Goal: Information Seeking & Learning: Learn about a topic

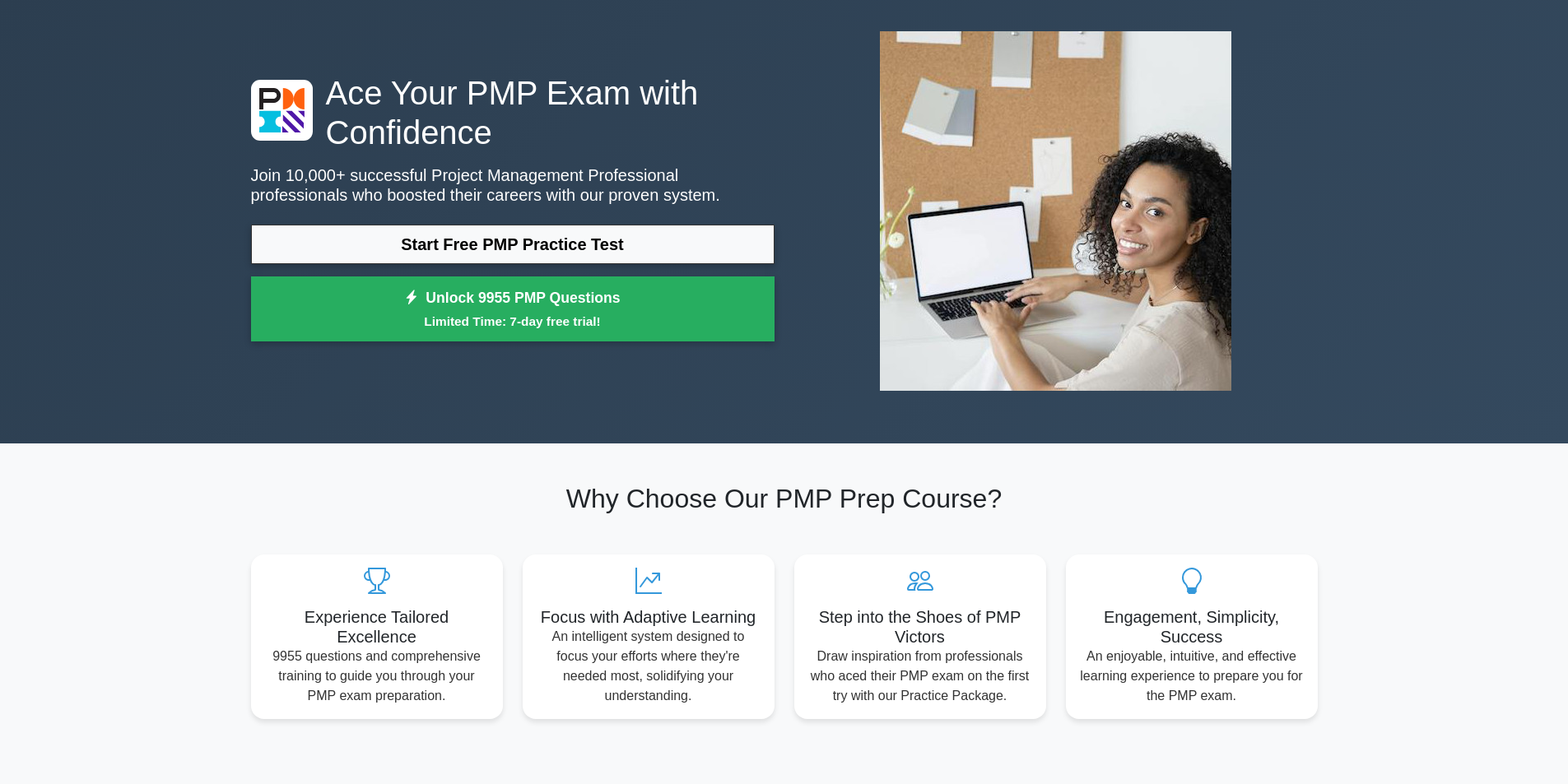
scroll to position [164, 0]
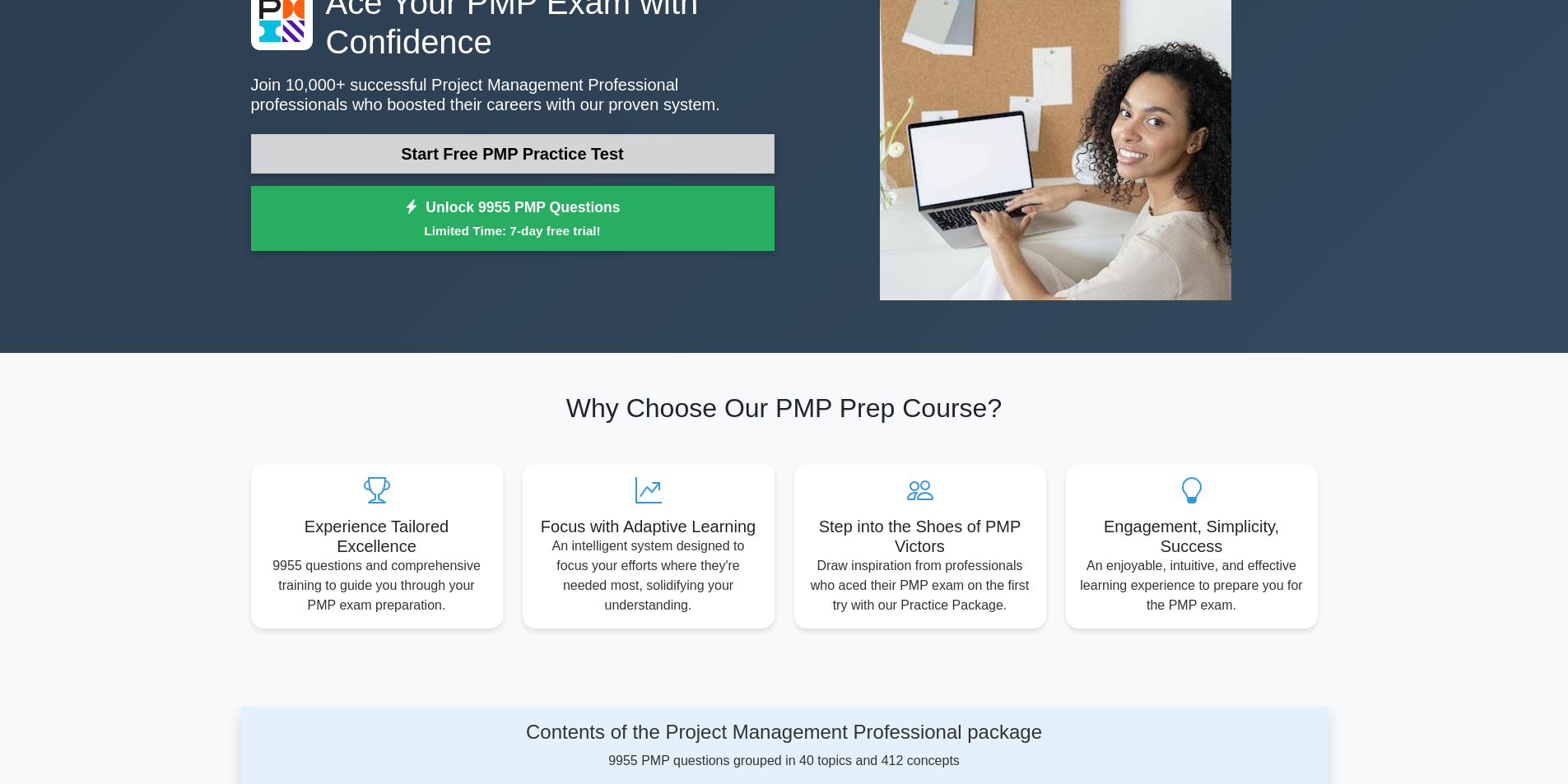
click at [526, 163] on link "Start Free PMP Practice Test" at bounding box center [513, 153] width 524 height 39
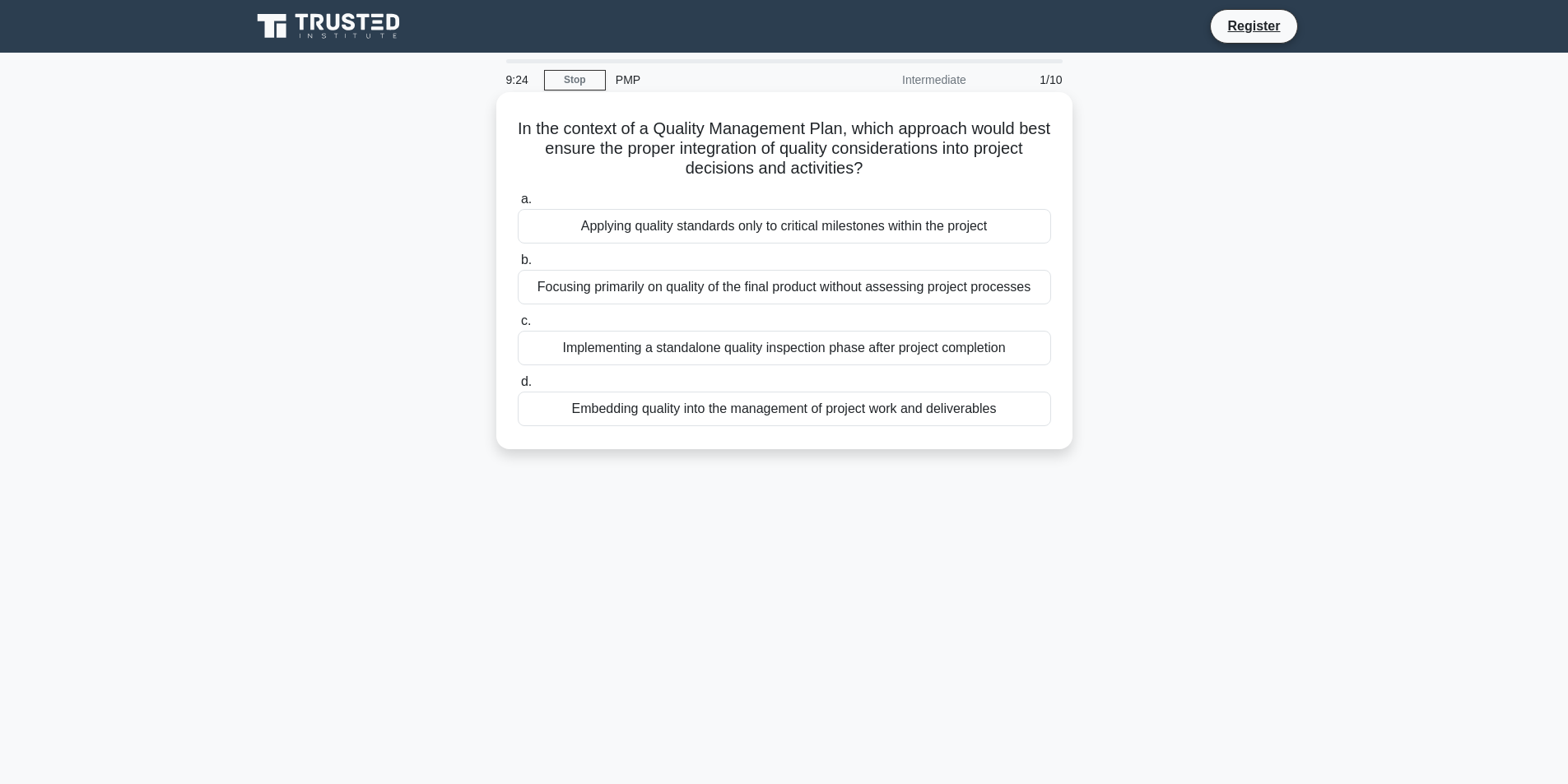
click at [809, 413] on div "Embedding quality into the management of project work and deliverables" at bounding box center [784, 409] width 533 height 34
click at [518, 388] on input "d. Embedding quality into the management of project work and deliverables" at bounding box center [518, 382] width 0 height 11
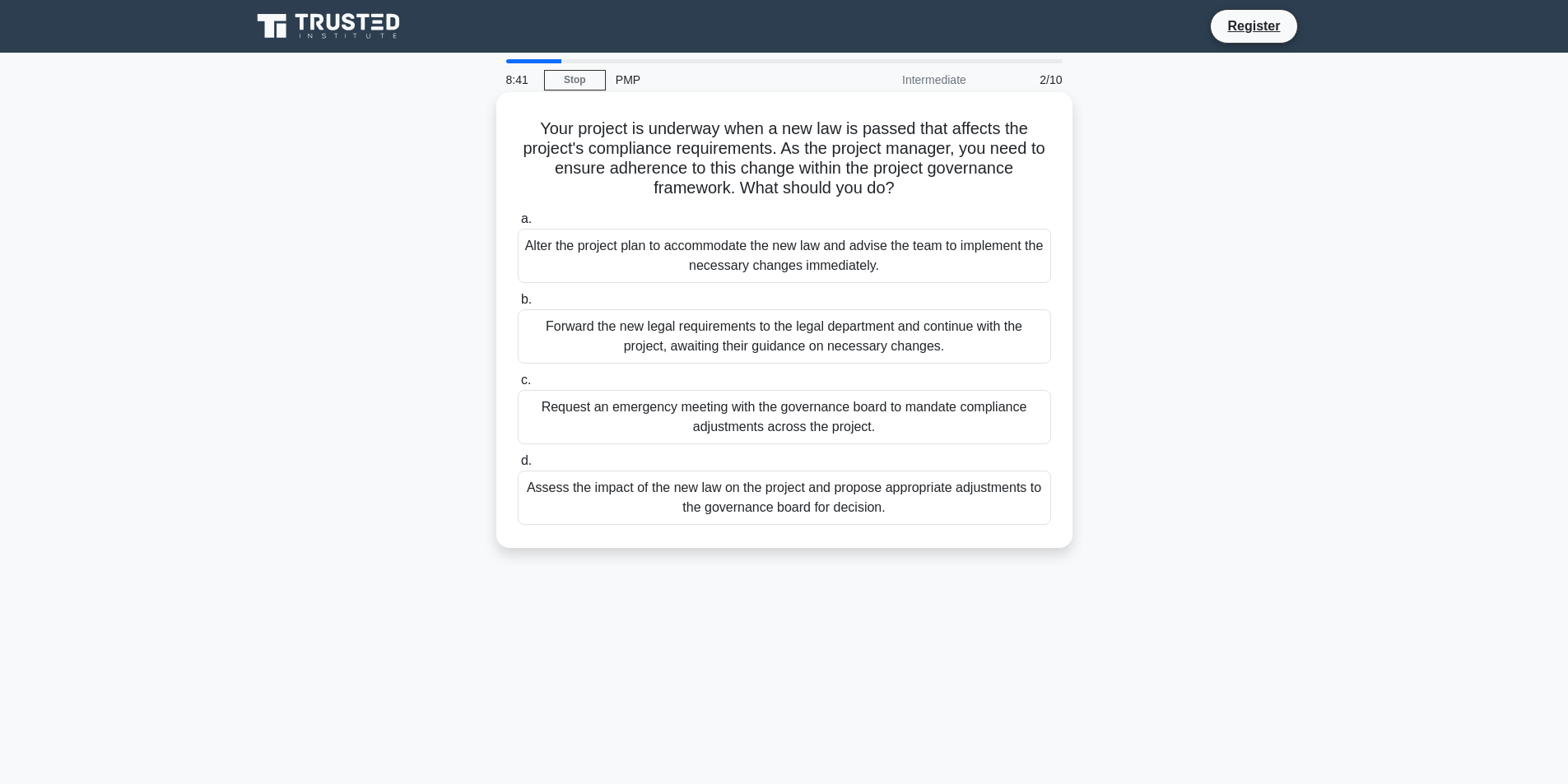
click at [760, 432] on div "Request an emergency meeting with the governance board to mandate compliance ad…" at bounding box center [784, 416] width 533 height 54
click at [518, 386] on input "c. Request an emergency meeting with the governance board to mandate compliance…" at bounding box center [518, 380] width 0 height 11
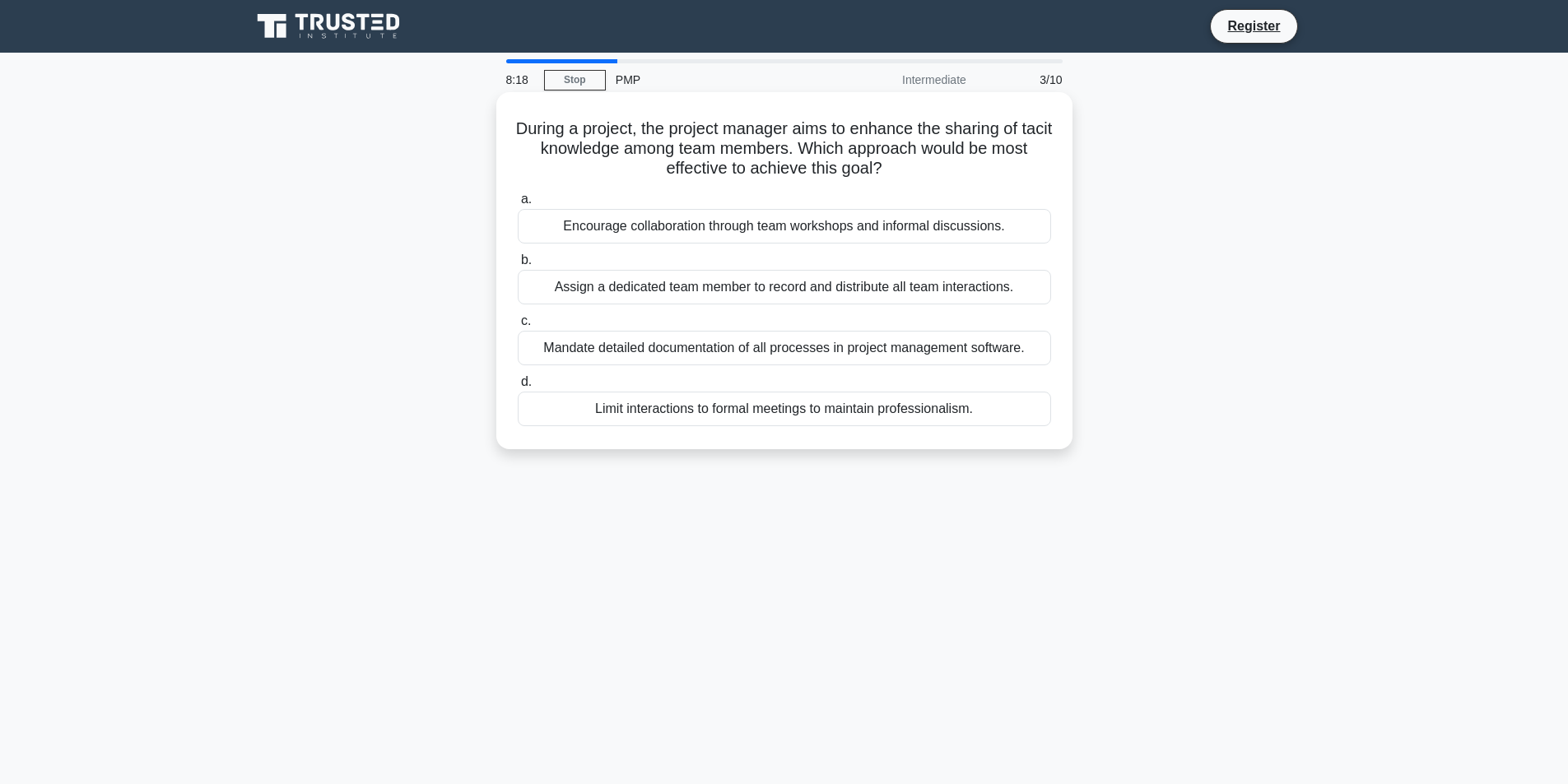
click at [765, 227] on div "Encourage collaboration through team workshops and informal discussions." at bounding box center [784, 226] width 533 height 34
click at [518, 205] on input "a. Encourage collaboration through team workshops and informal discussions." at bounding box center [518, 199] width 0 height 11
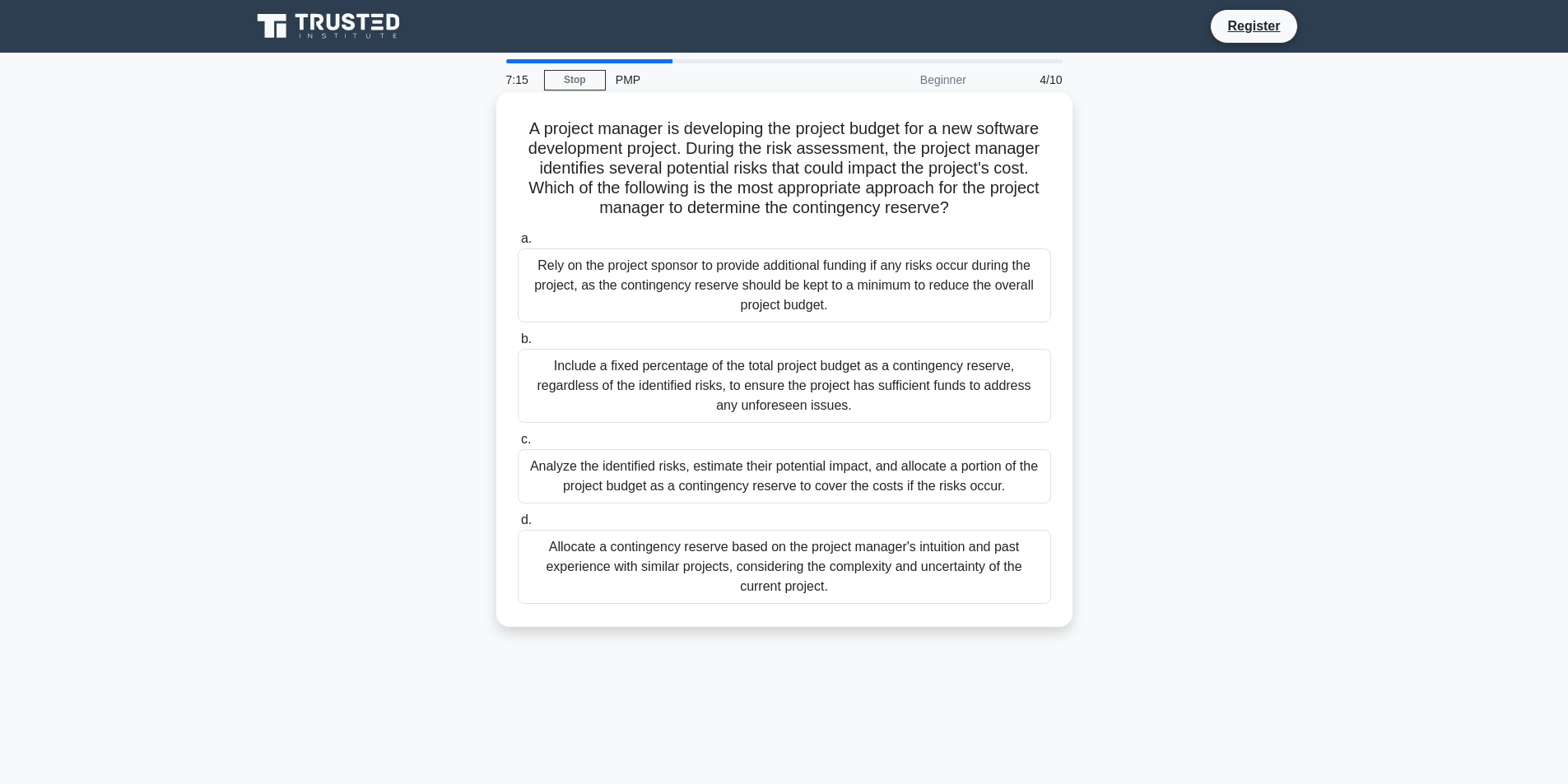
click at [751, 468] on div "Analyze the identified risks, estimate their potential impact, and allocate a p…" at bounding box center [784, 476] width 533 height 54
click at [518, 445] on input "c. Analyze the identified risks, estimate their potential impact, and allocate …" at bounding box center [518, 439] width 0 height 11
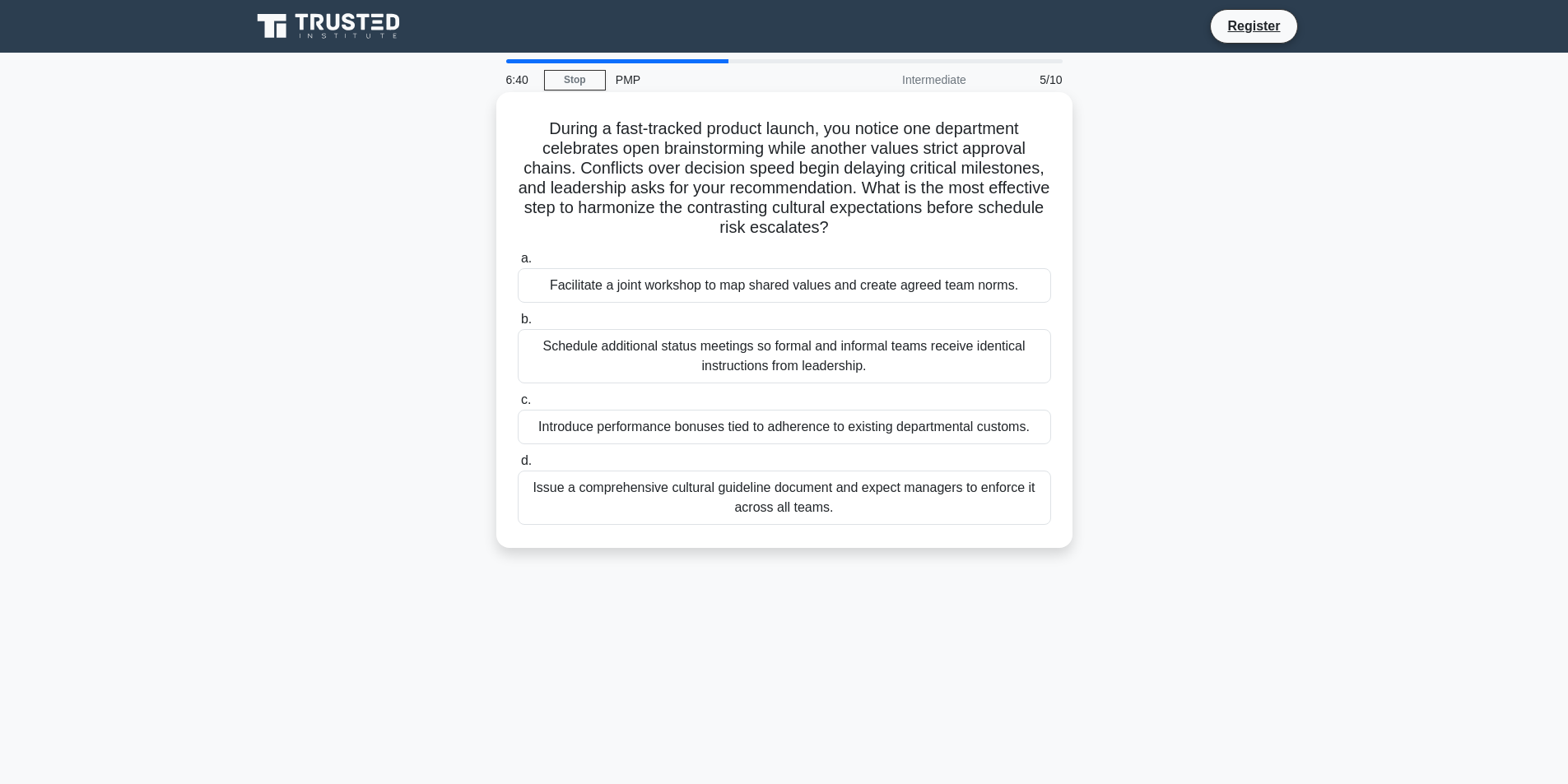
click at [798, 431] on div "Introduce performance bonuses tied to adherence to existing departmental custom…" at bounding box center [784, 427] width 533 height 34
click at [518, 406] on input "c. Introduce performance bonuses tied to adherence to existing departmental cus…" at bounding box center [518, 400] width 0 height 11
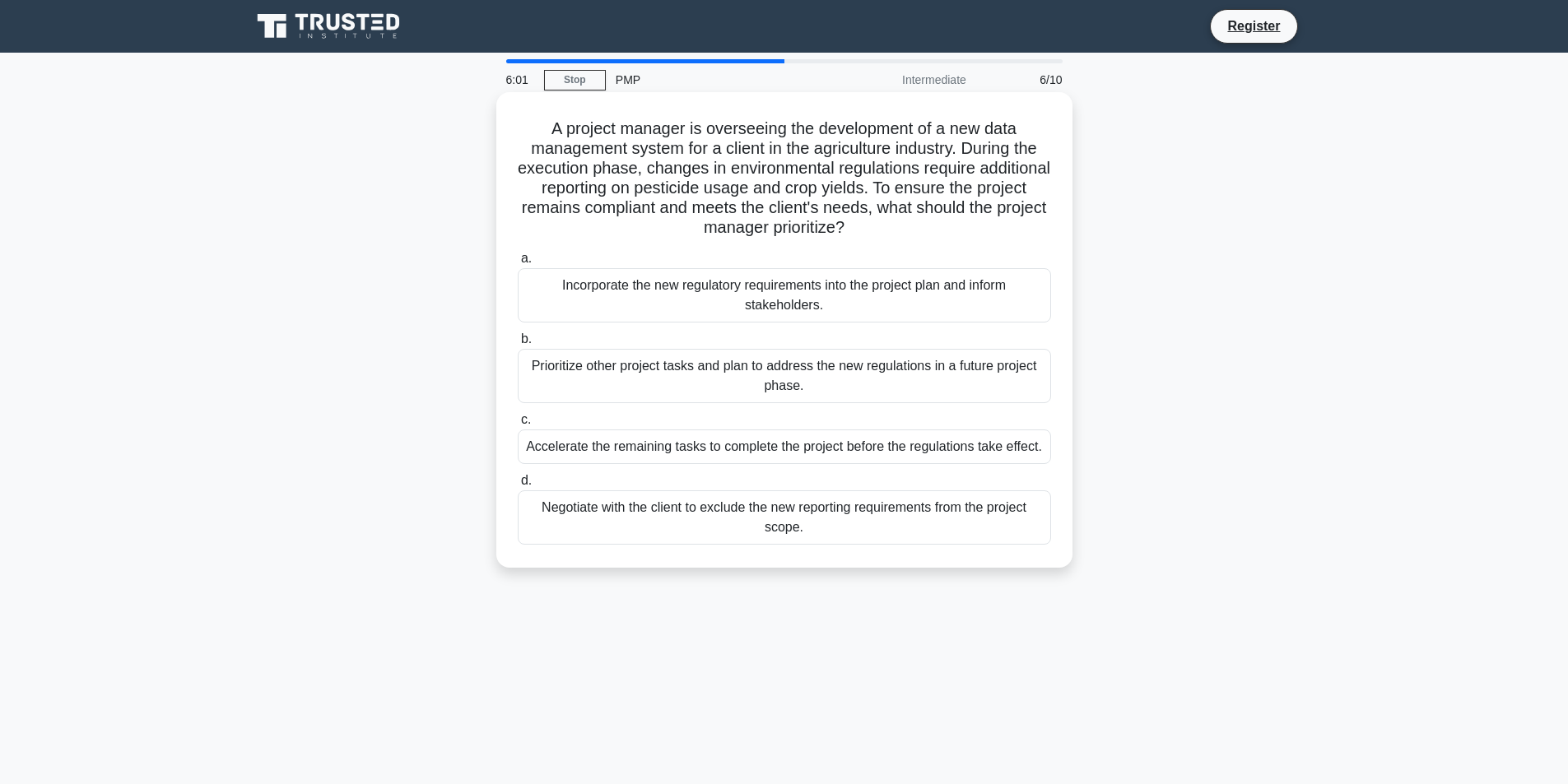
click at [698, 528] on div "Negotiate with the client to exclude the new reporting requirements from the pr…" at bounding box center [784, 517] width 533 height 54
click at [518, 486] on input "d. Negotiate with the client to exclude the new reporting requirements from the…" at bounding box center [518, 480] width 0 height 11
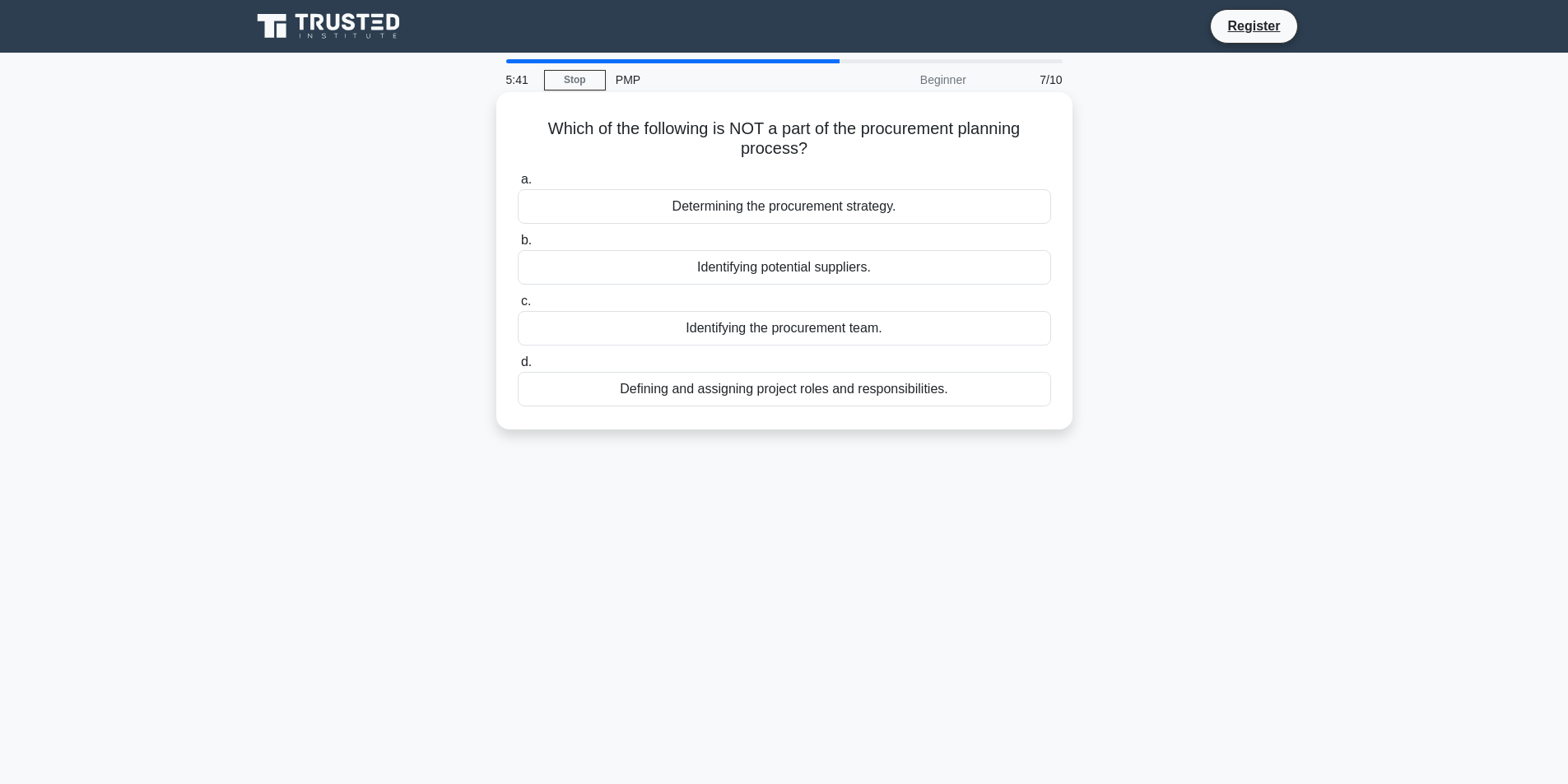
click at [799, 207] on div "Determining the procurement strategy." at bounding box center [784, 206] width 533 height 34
click at [518, 185] on input "a. Determining the procurement strategy." at bounding box center [518, 180] width 0 height 11
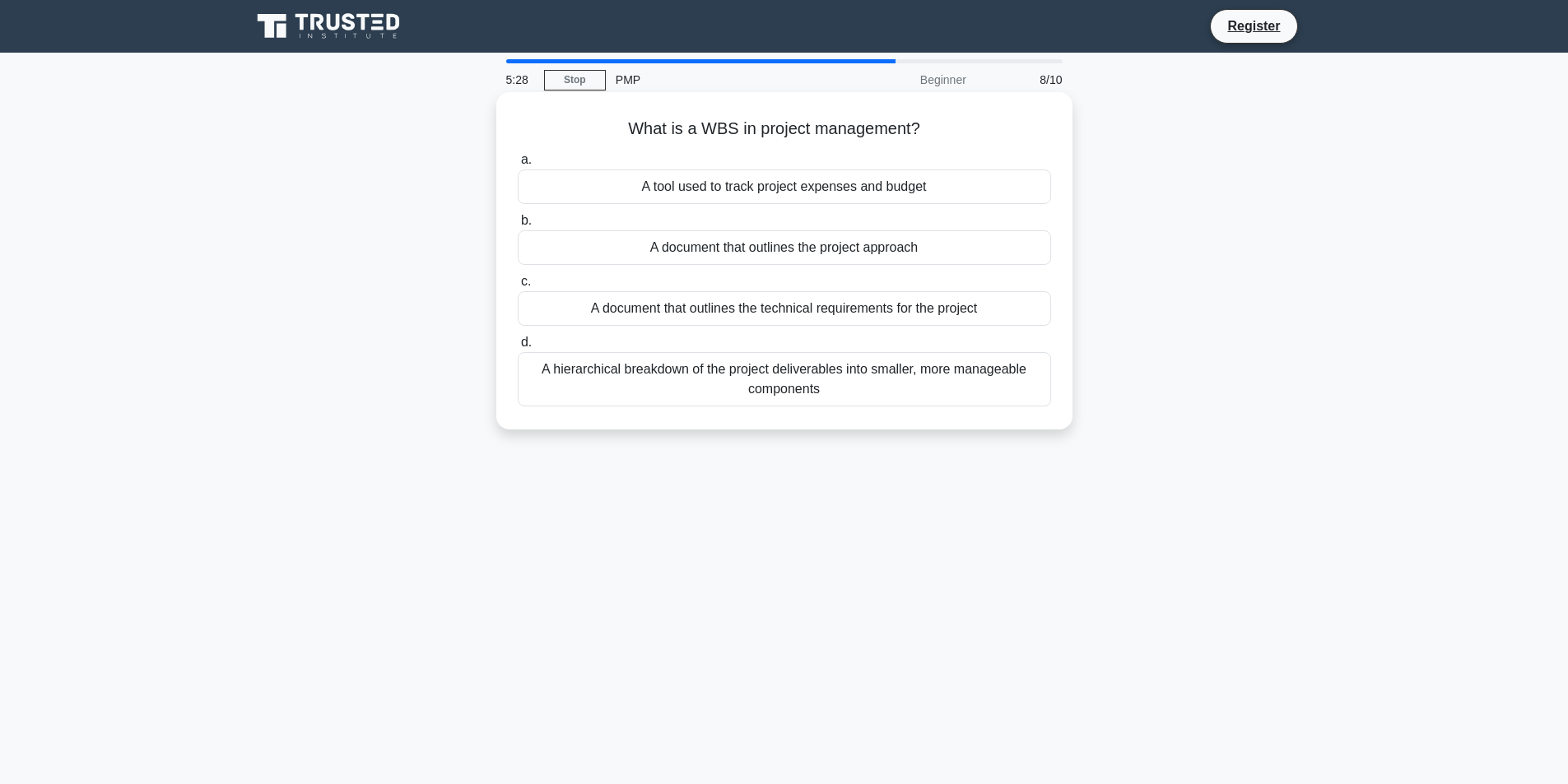
click at [715, 310] on div "A document that outlines the technical requirements for the project" at bounding box center [784, 308] width 533 height 34
click at [518, 287] on input "c. A document that outlines the technical requirements for the project" at bounding box center [518, 281] width 0 height 11
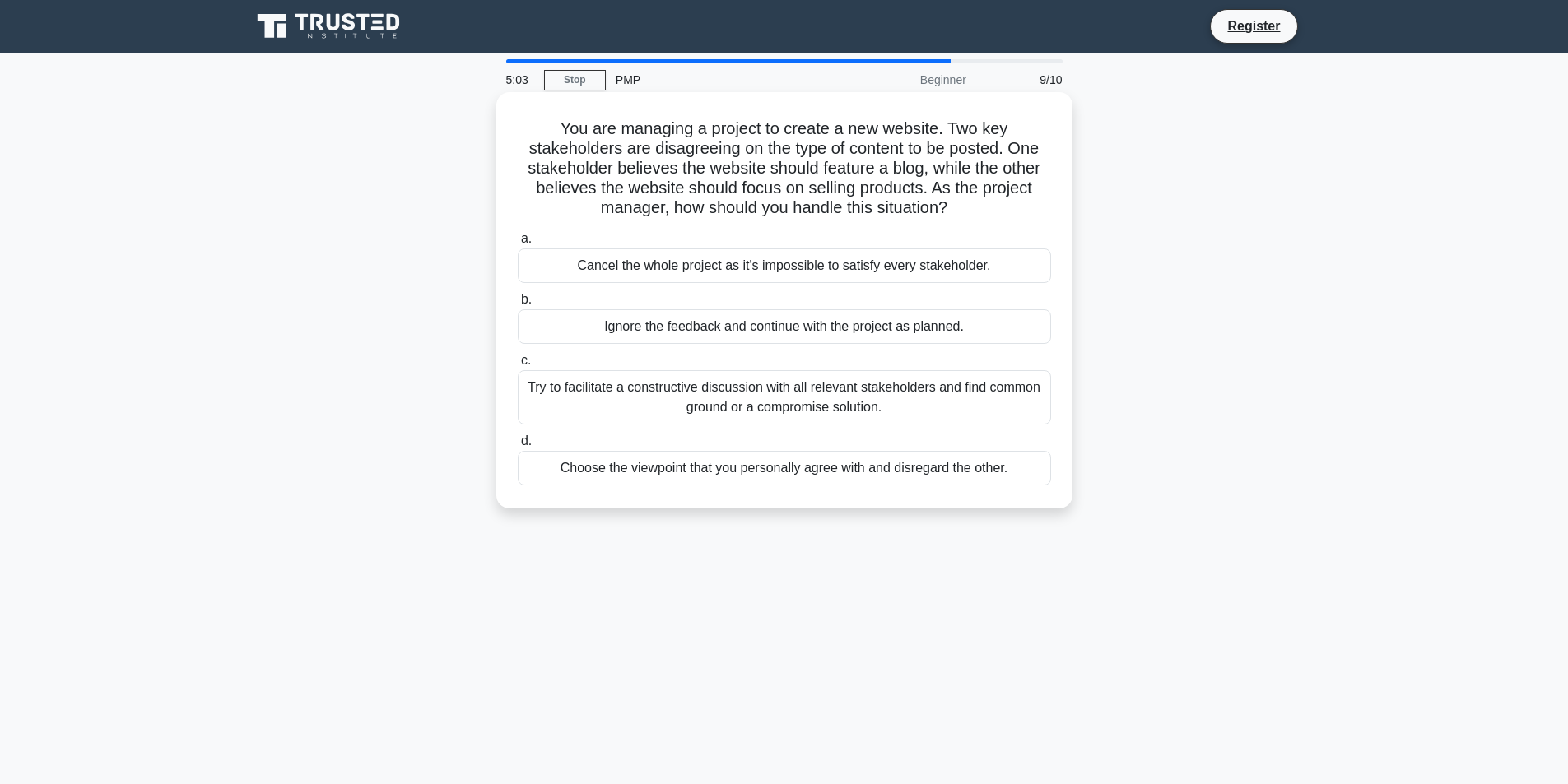
click at [715, 482] on div "Choose the viewpoint that you personally agree with and disregard the other." at bounding box center [784, 468] width 533 height 34
click at [518, 447] on input "d. Choose the viewpoint that you personally agree with and disregard the other." at bounding box center [518, 441] width 0 height 11
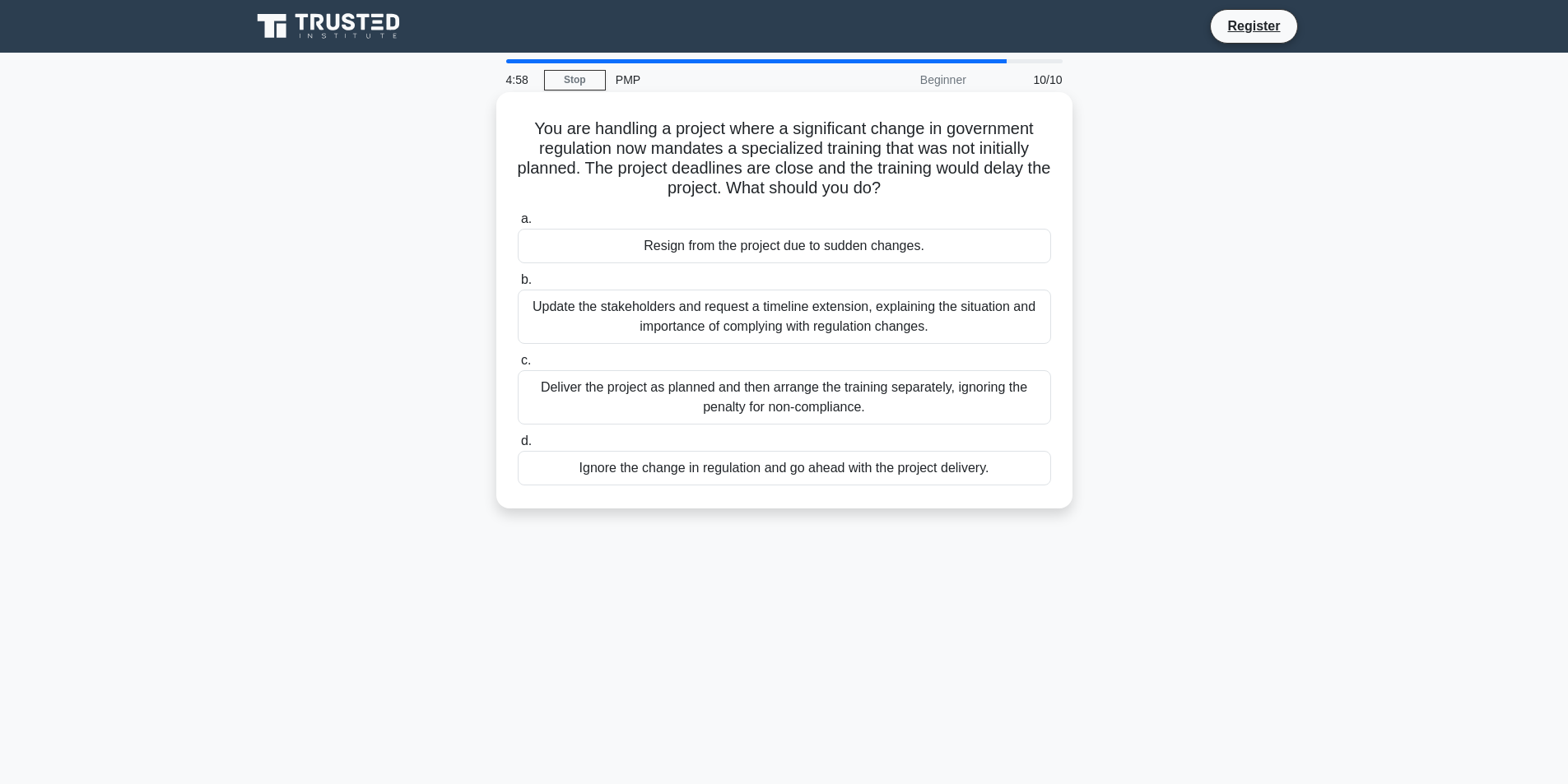
click at [694, 255] on div "Resign from the project due to sudden changes." at bounding box center [784, 246] width 533 height 34
click at [518, 224] on input "a. Resign from the project due to sudden changes." at bounding box center [518, 219] width 0 height 11
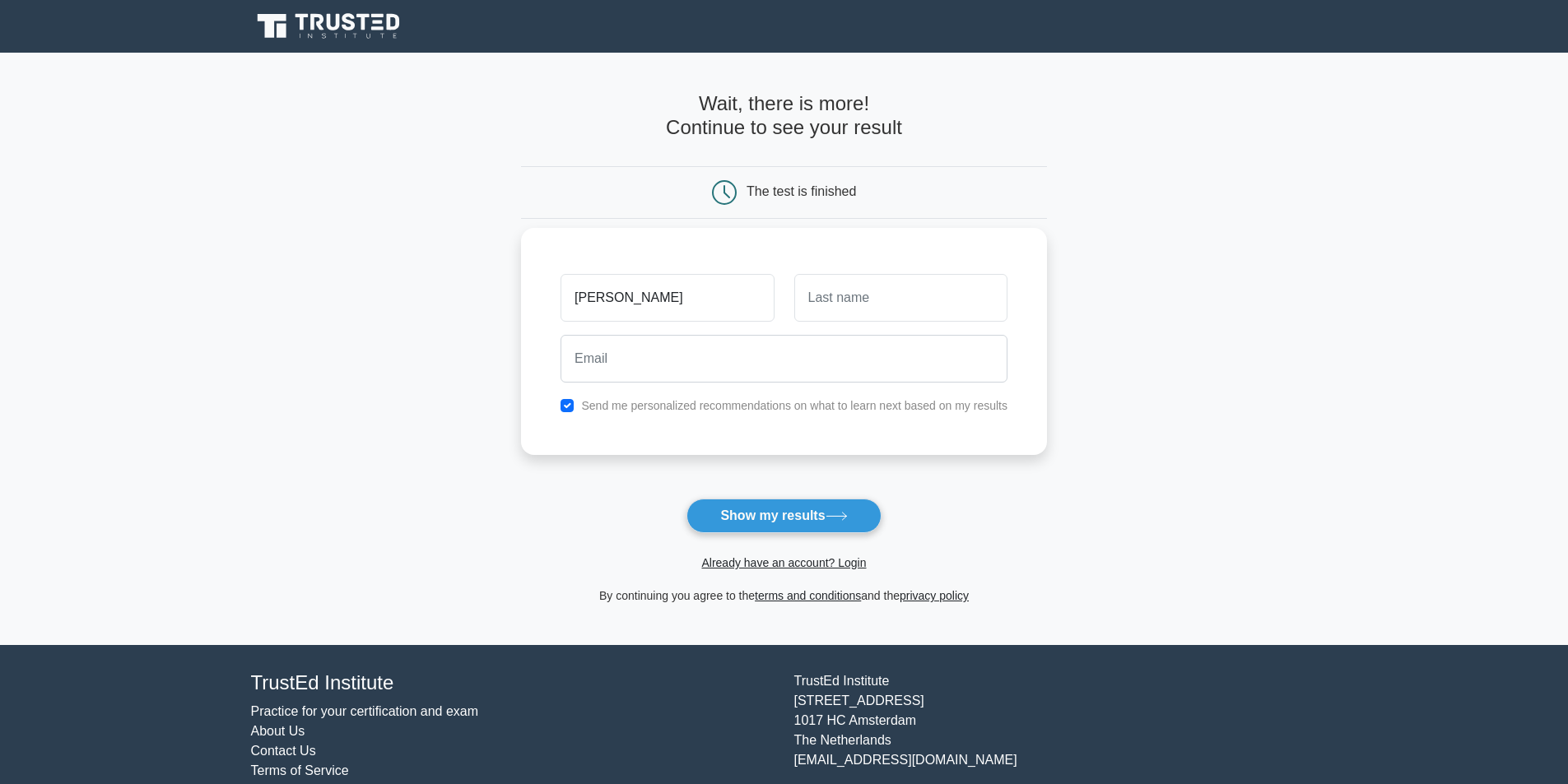
type input "SOHAIL"
type input "YOUSUF"
type input "sohailyousuf5849@gmail.com"
click at [803, 517] on button "Show my results" at bounding box center [784, 516] width 194 height 34
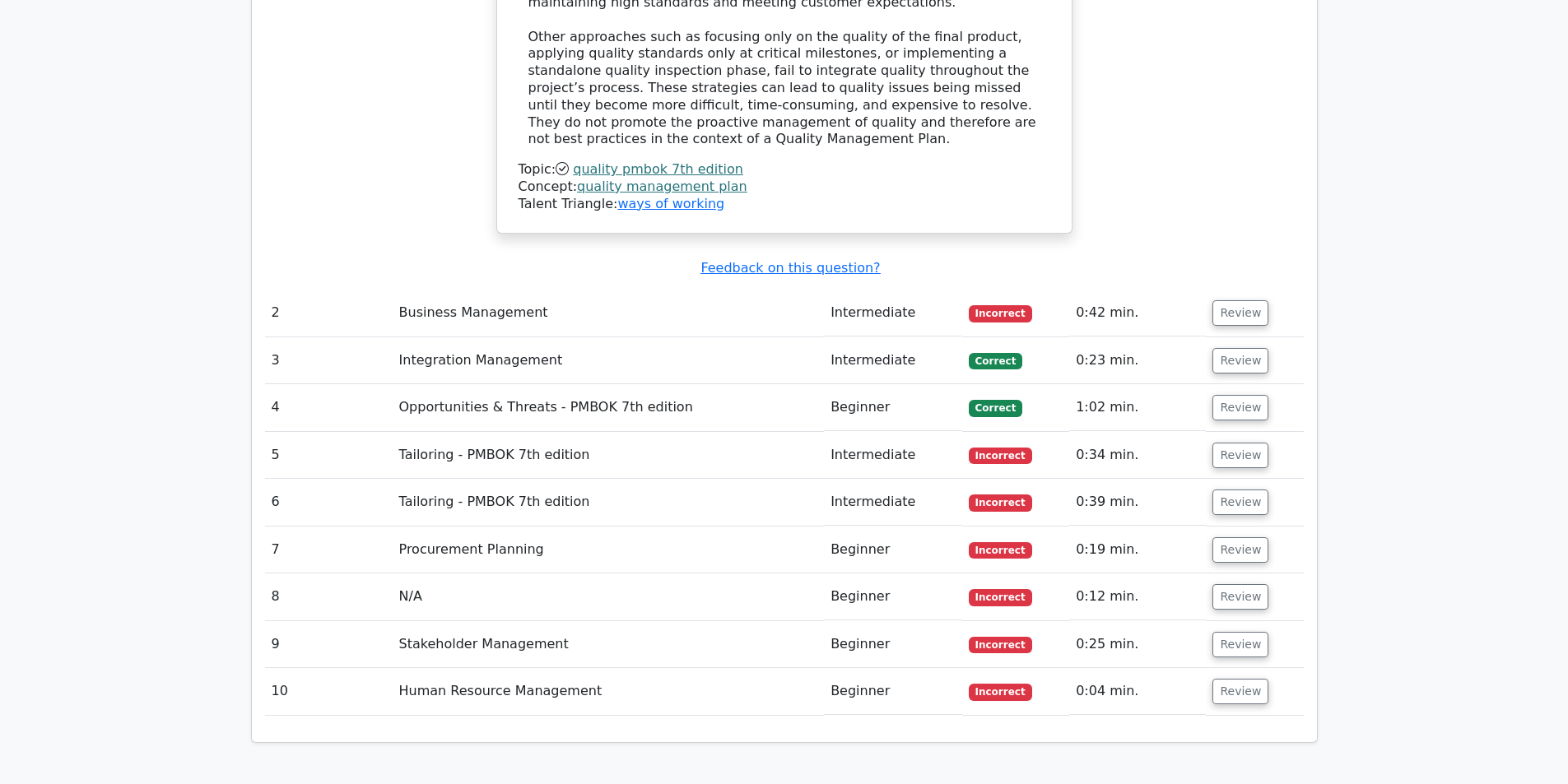
scroll to position [2074, 0]
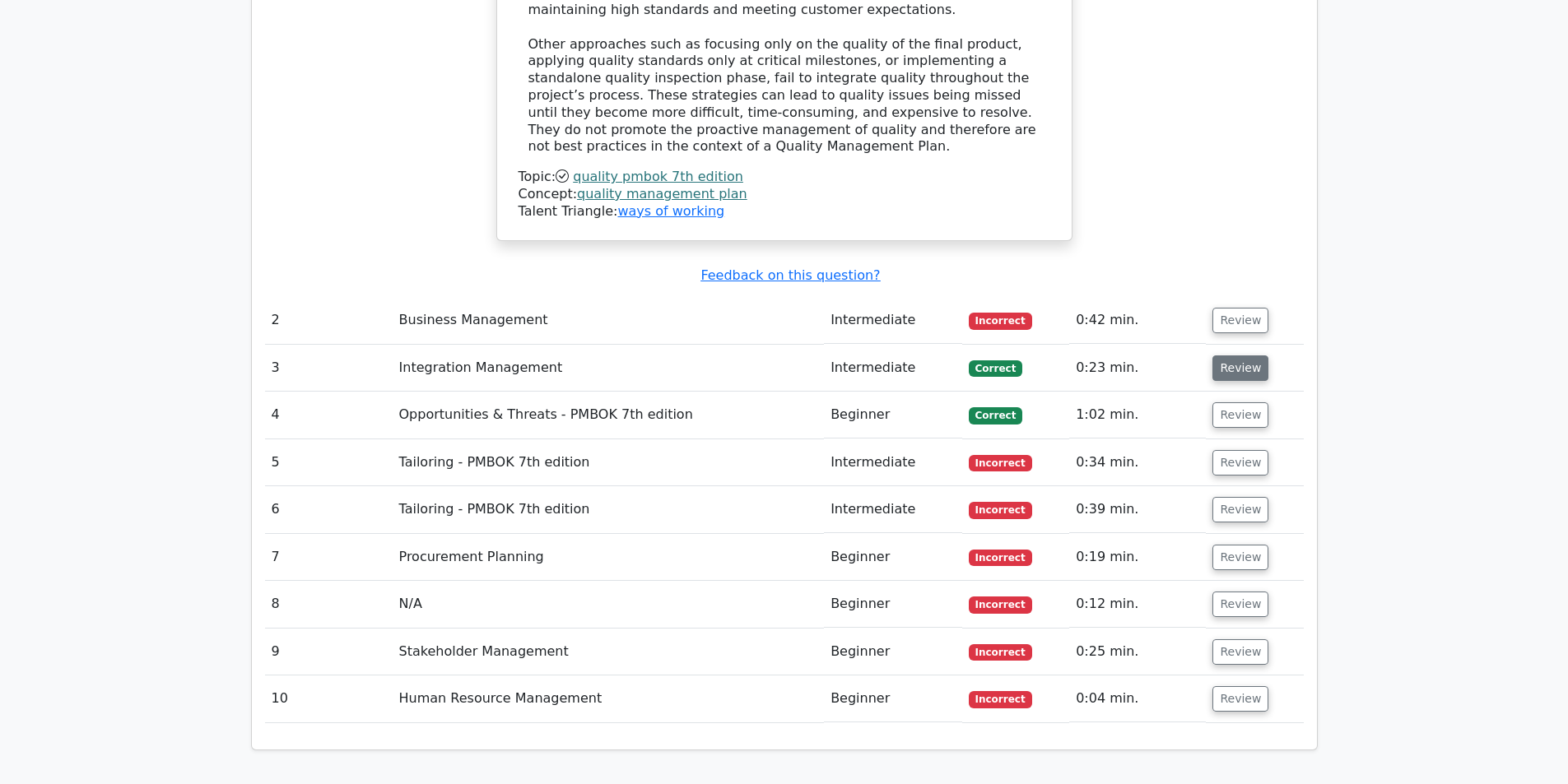
click at [1254, 355] on button "Review" at bounding box center [1240, 368] width 56 height 26
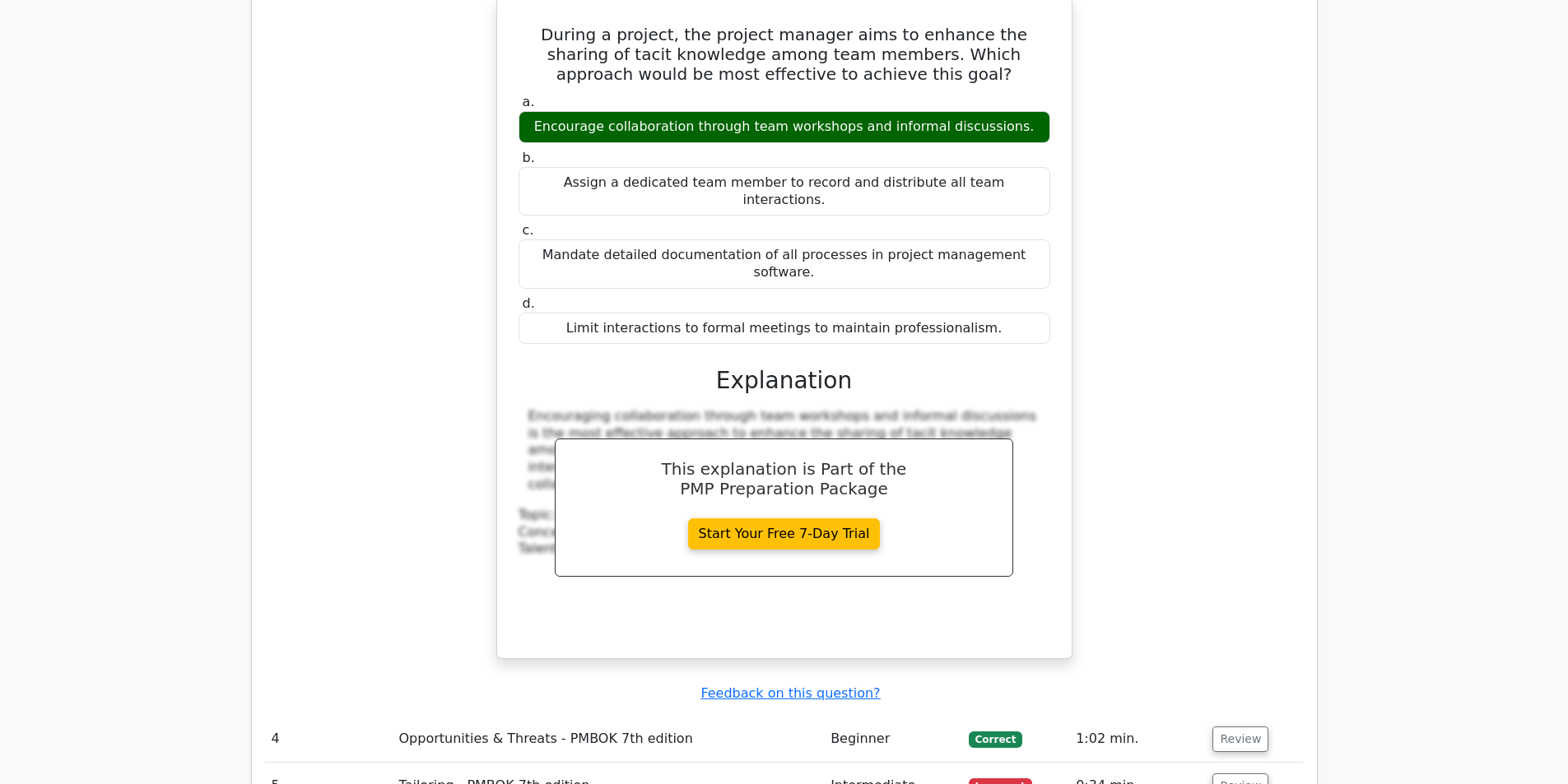
scroll to position [2568, 0]
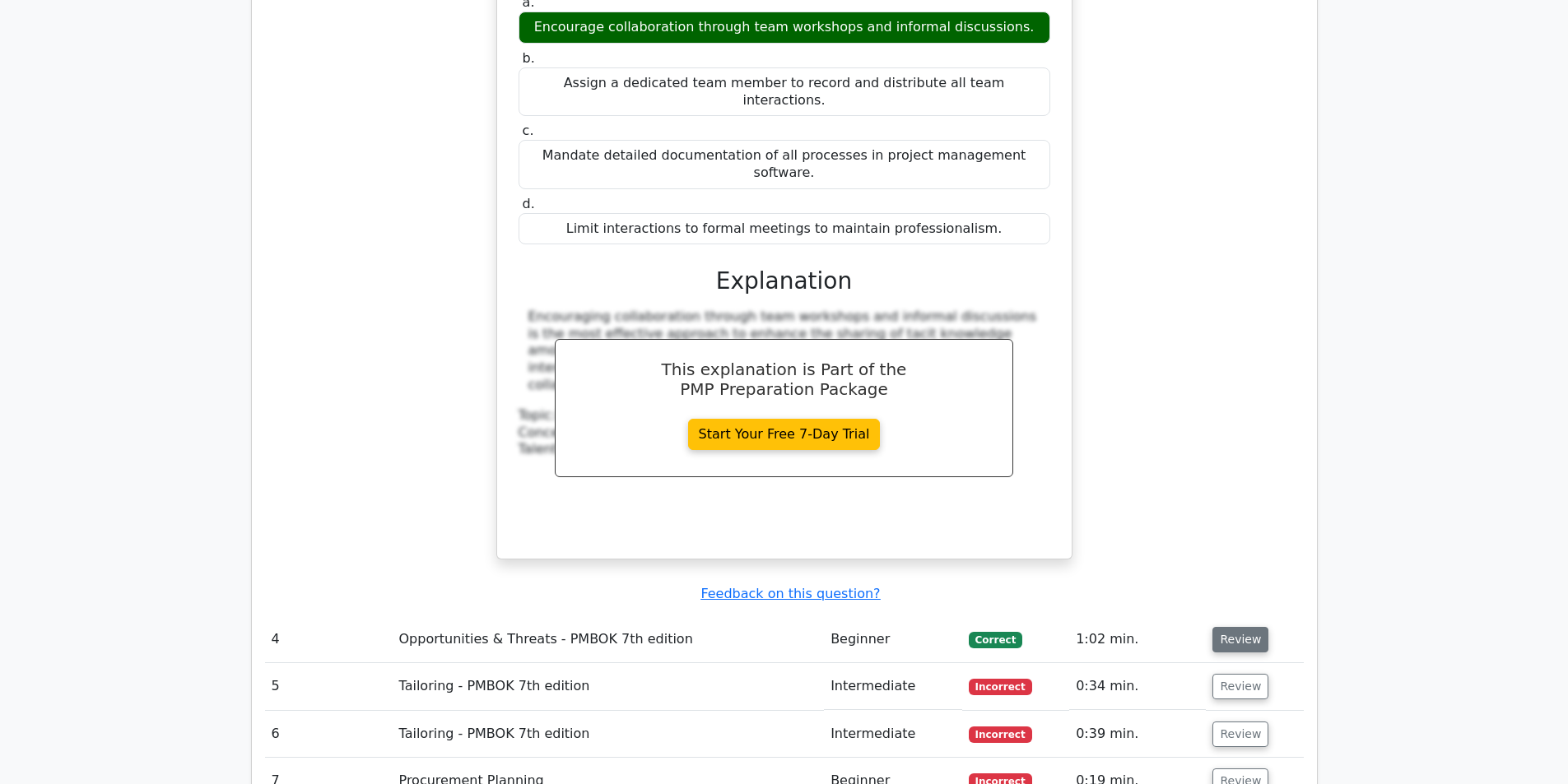
click at [1221, 626] on button "Review" at bounding box center [1240, 639] width 56 height 26
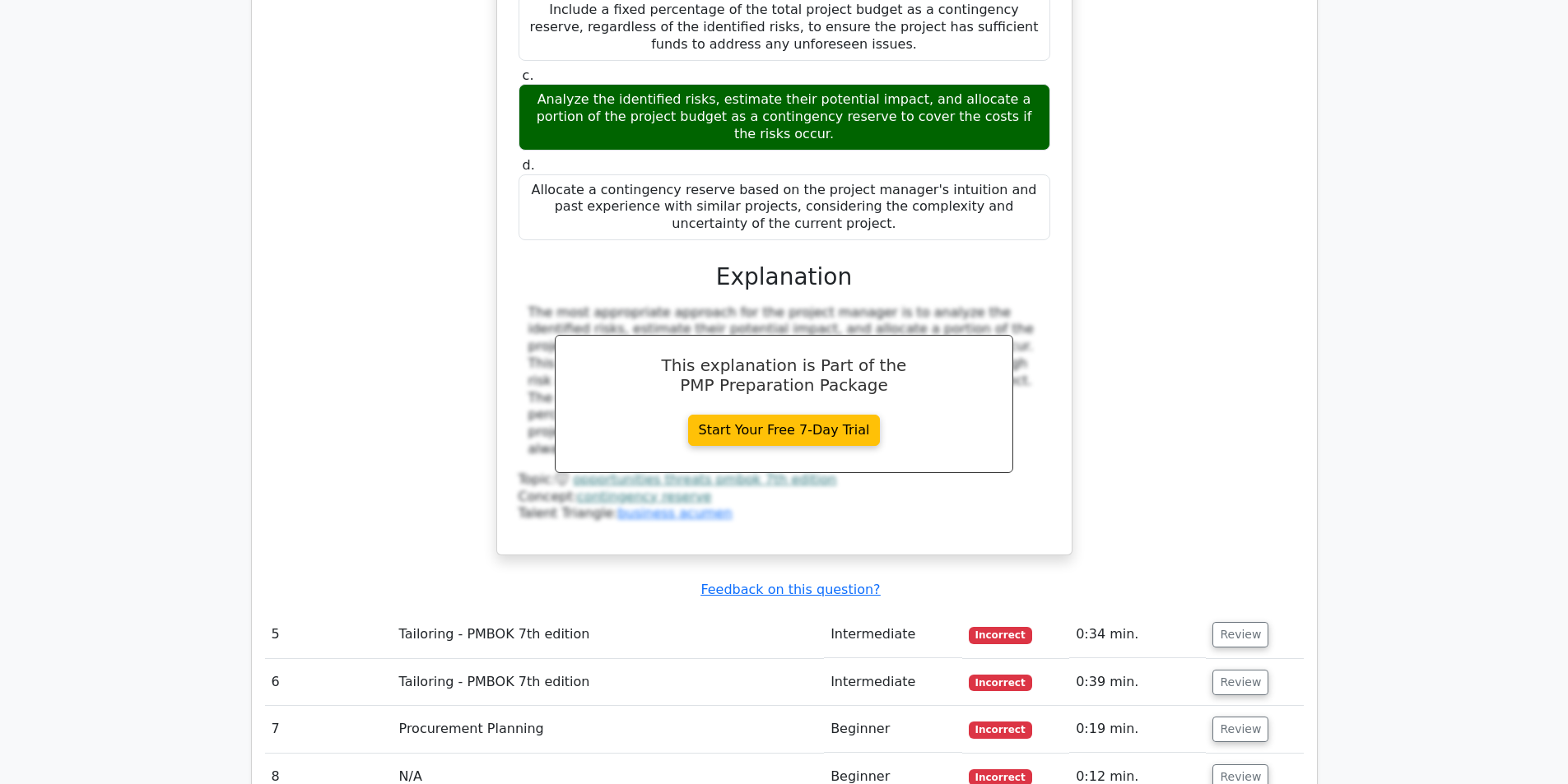
scroll to position [3555, 0]
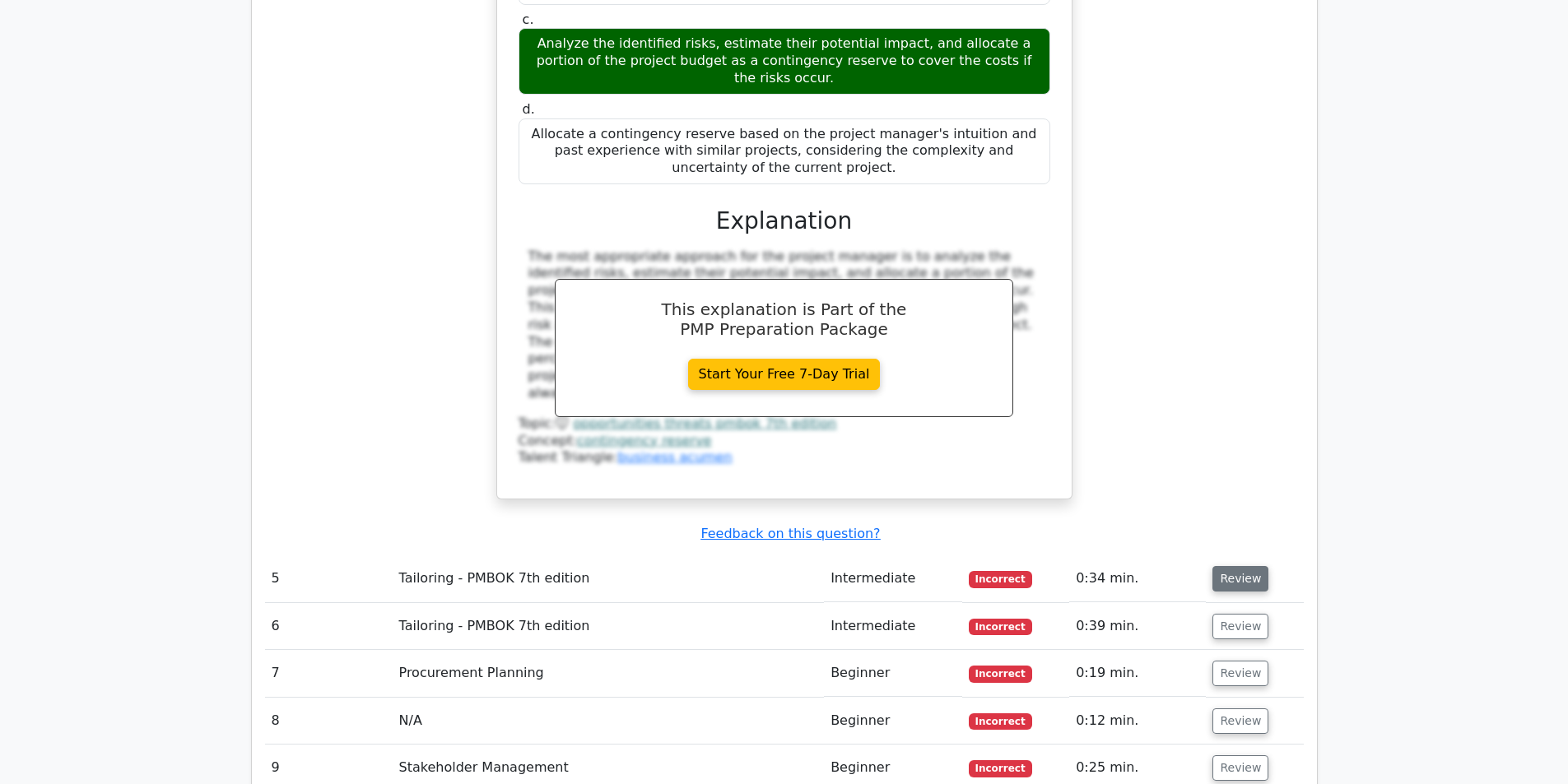
click at [1247, 566] on button "Review" at bounding box center [1240, 579] width 56 height 26
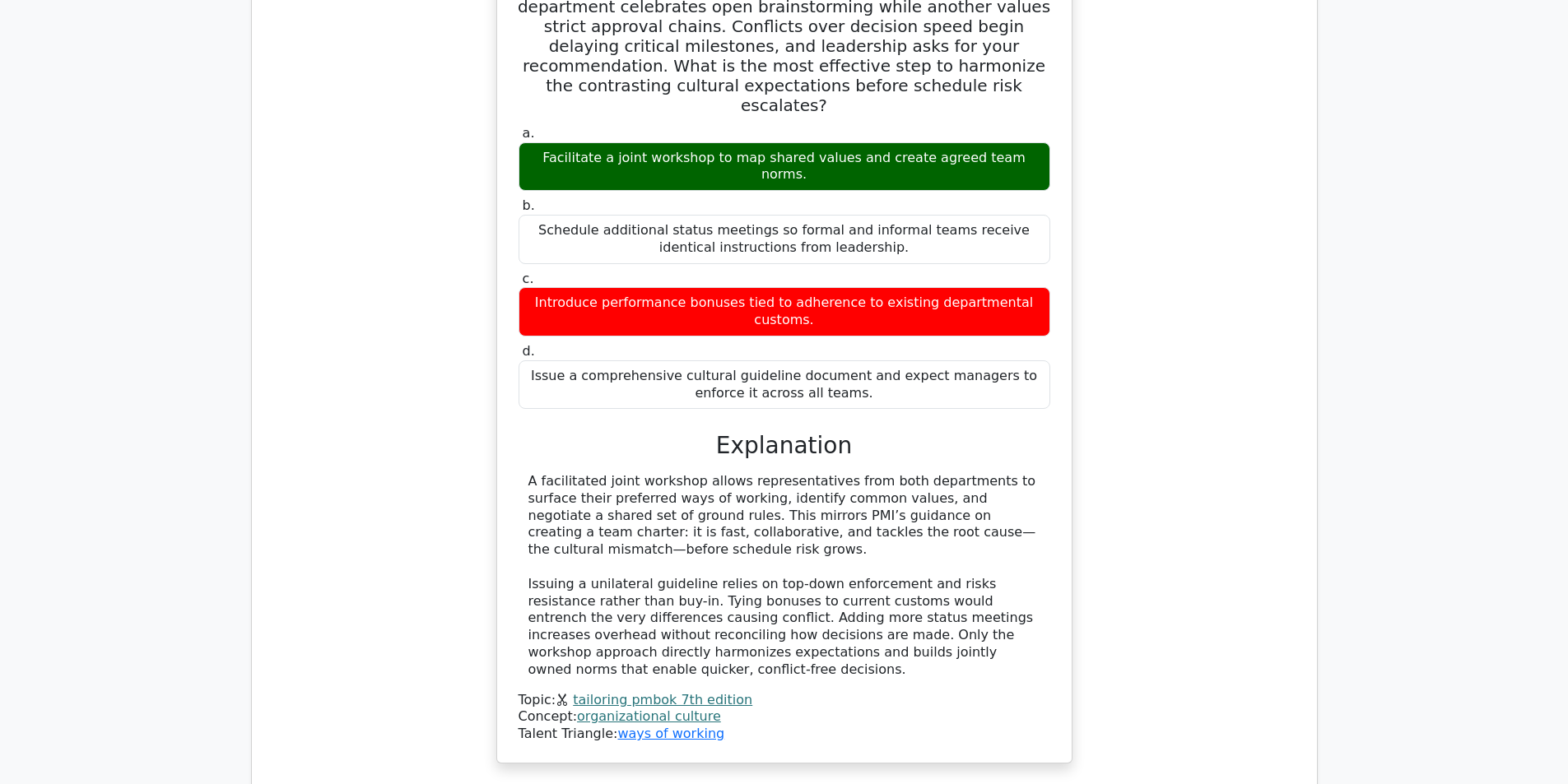
scroll to position [4377, 0]
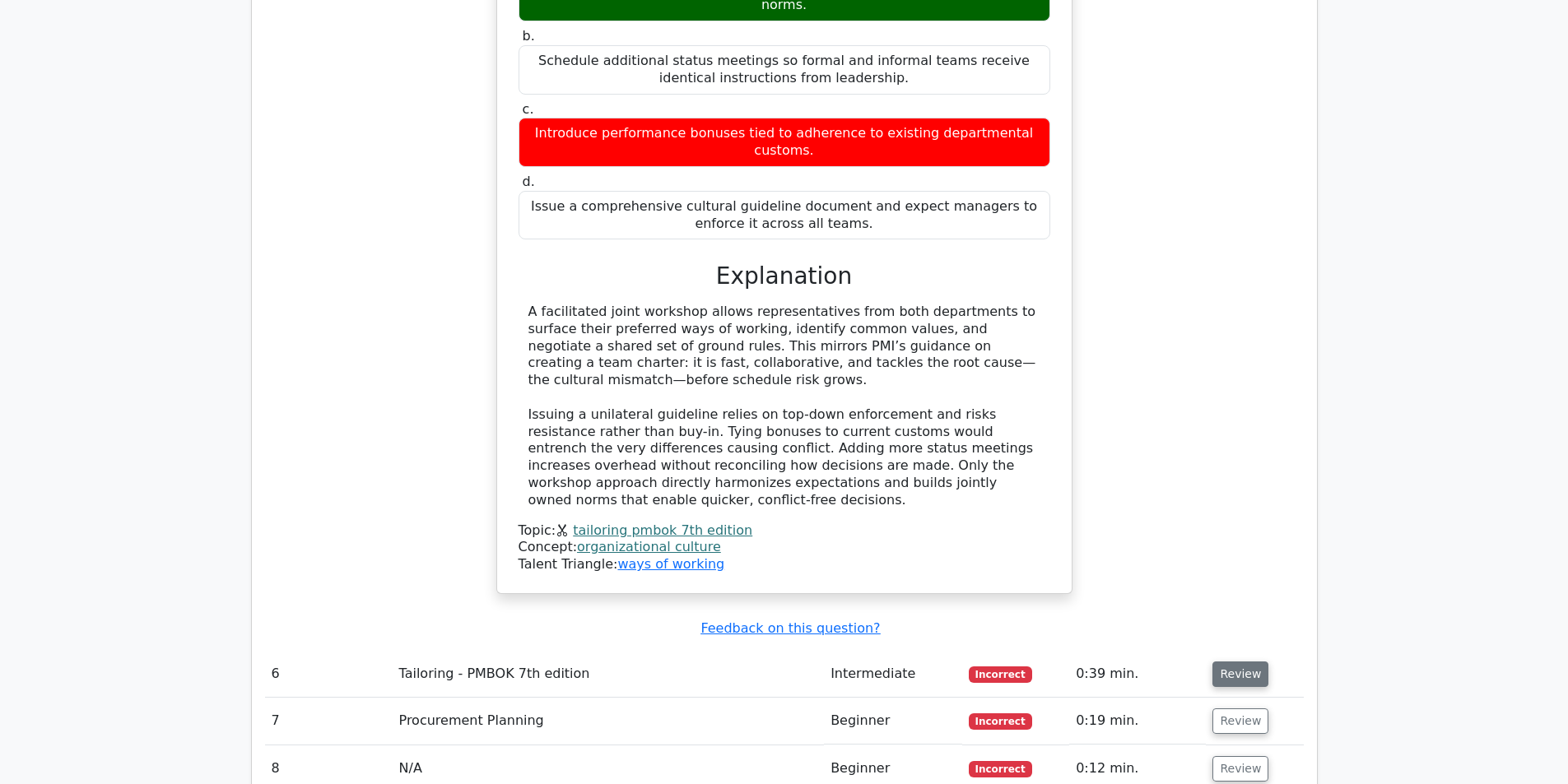
click at [1257, 662] on button "Review" at bounding box center [1240, 674] width 56 height 26
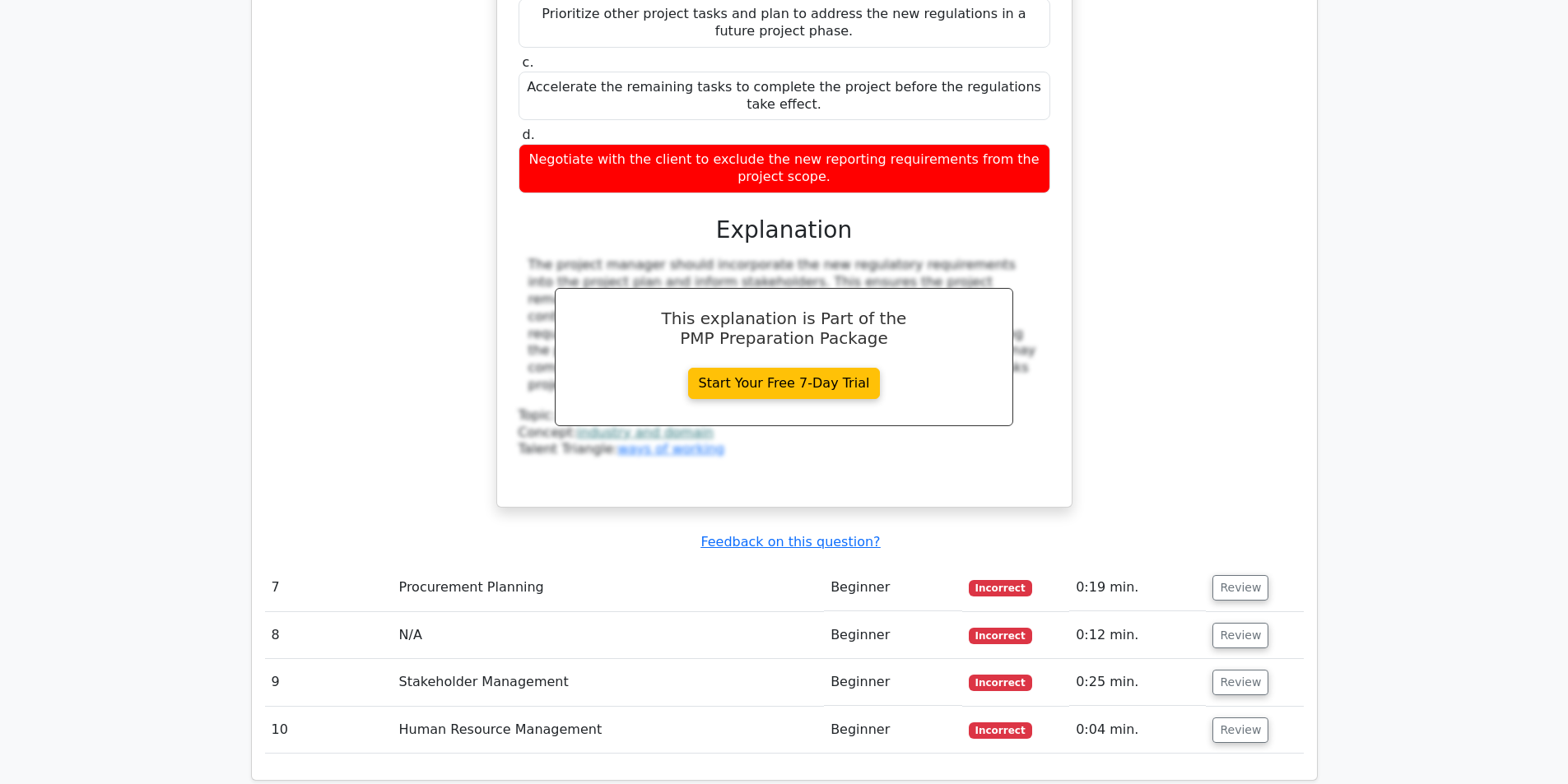
scroll to position [5447, 0]
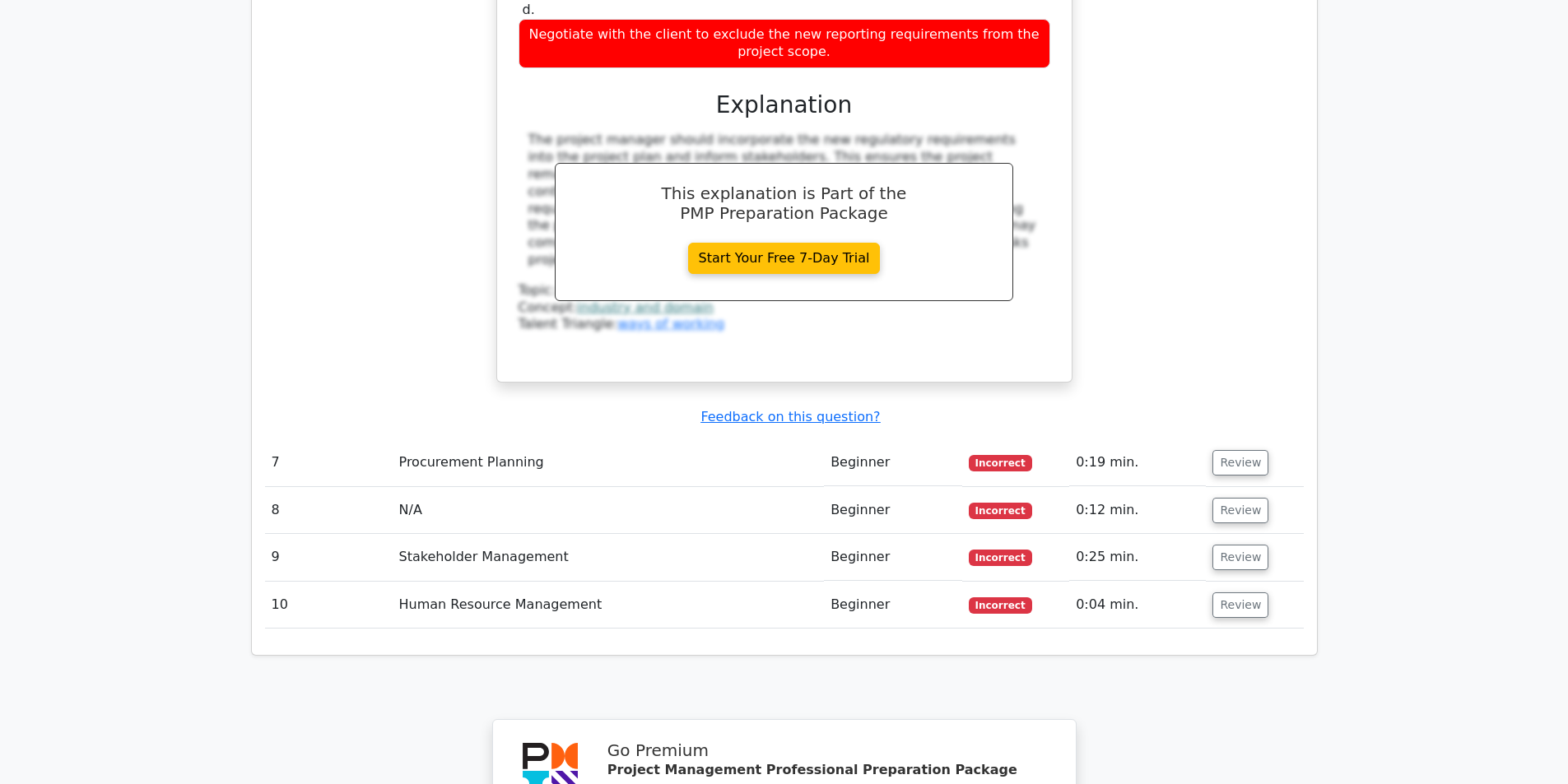
click at [1200, 439] on td "0:19 min." at bounding box center [1137, 462] width 137 height 47
click at [1244, 450] on button "Review" at bounding box center [1240, 462] width 56 height 26
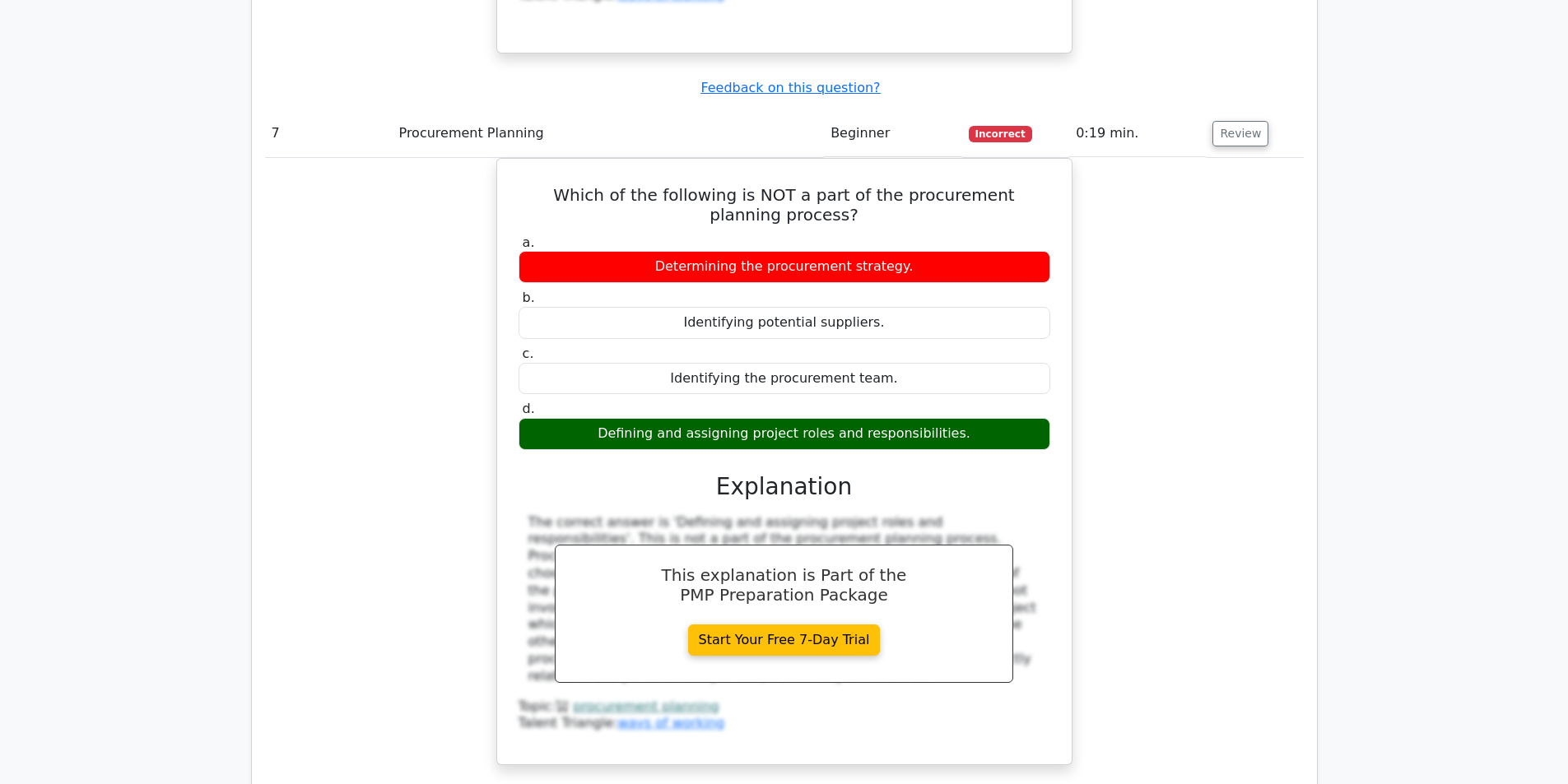
scroll to position [5859, 0]
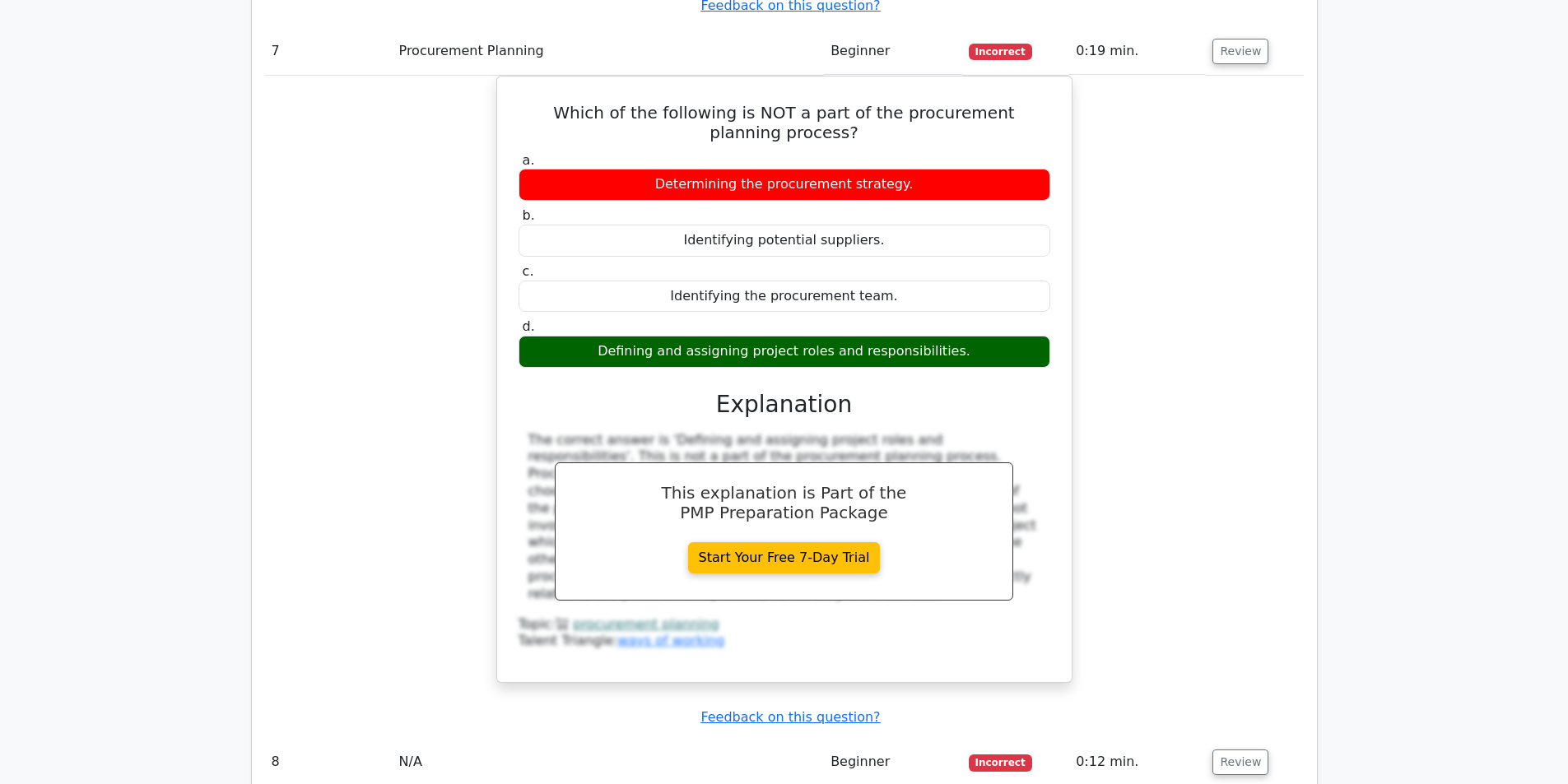
click at [1238, 739] on td "Review" at bounding box center [1255, 762] width 97 height 47
click at [1235, 750] on button "Review" at bounding box center [1240, 762] width 56 height 26
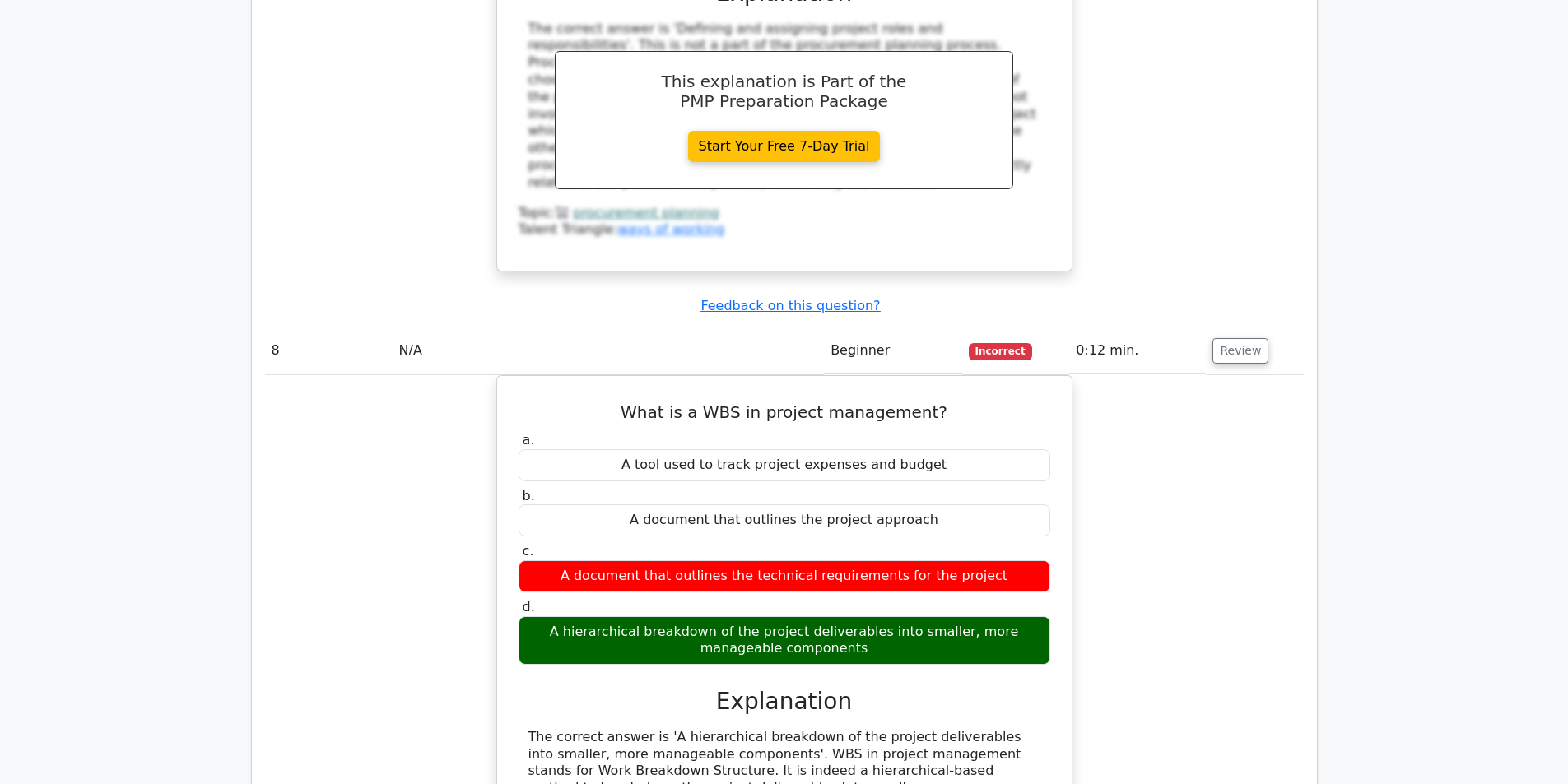
scroll to position [6681, 0]
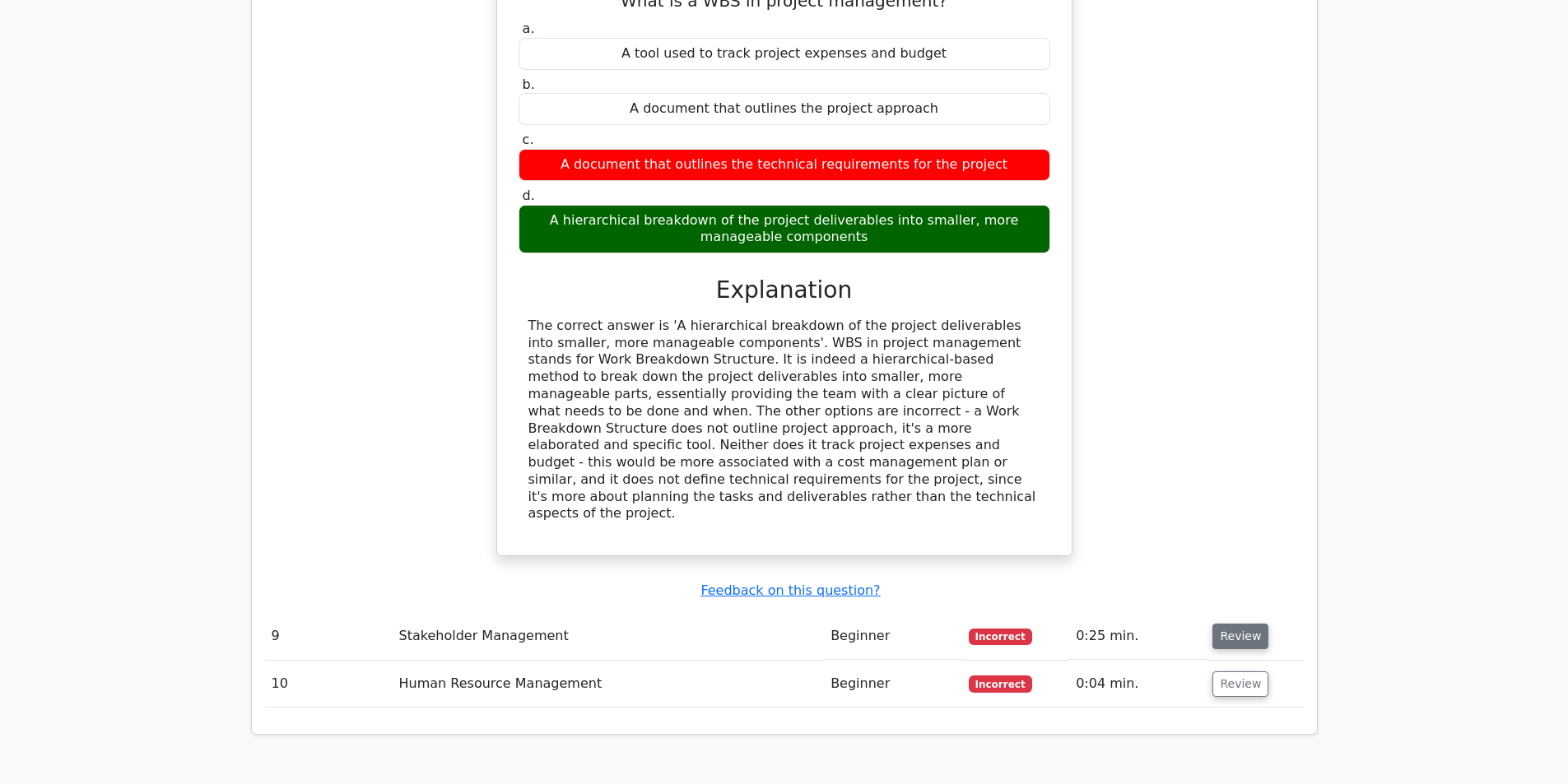
click at [1236, 624] on button "Review" at bounding box center [1240, 636] width 56 height 26
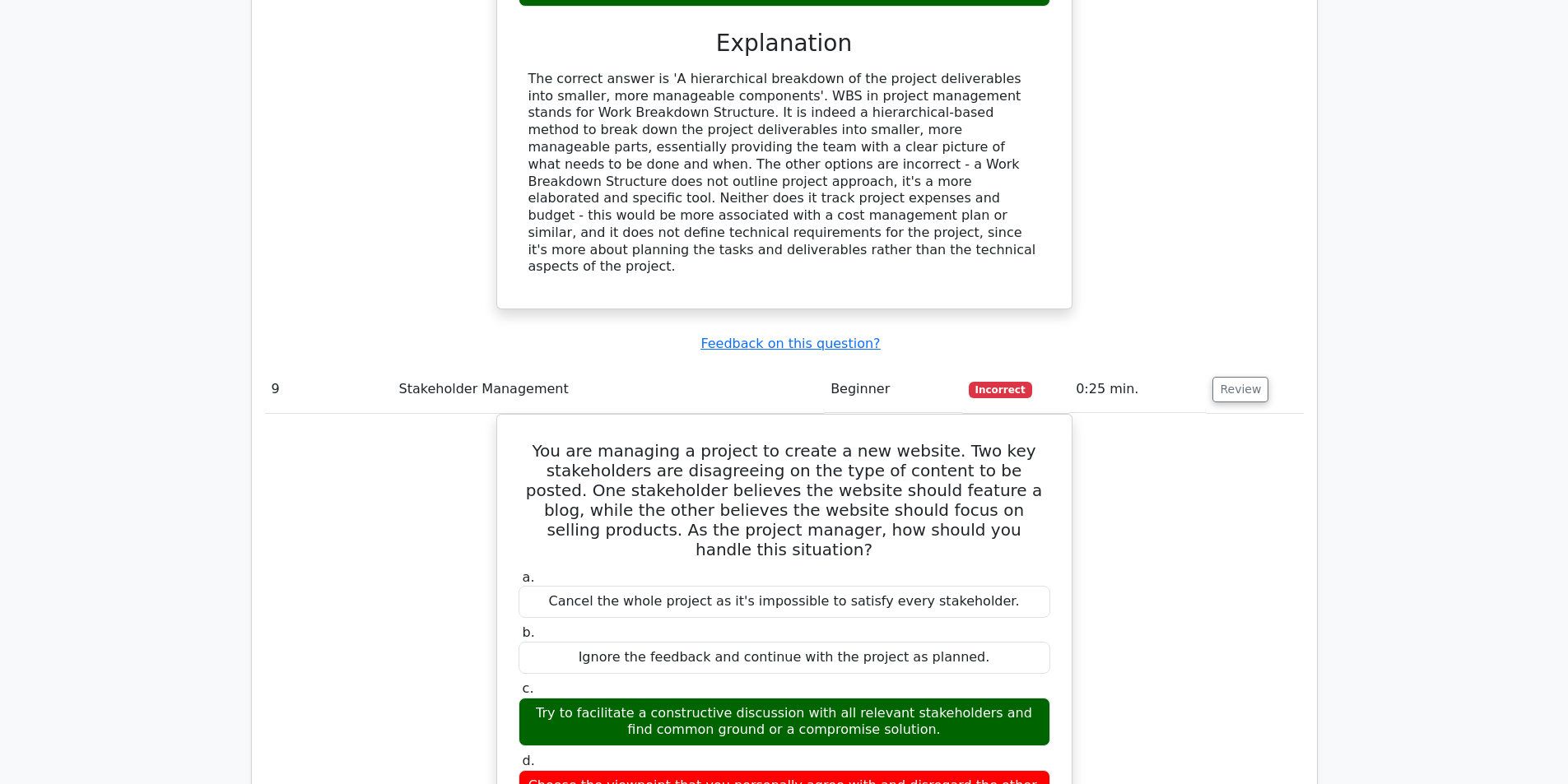
scroll to position [7422, 0]
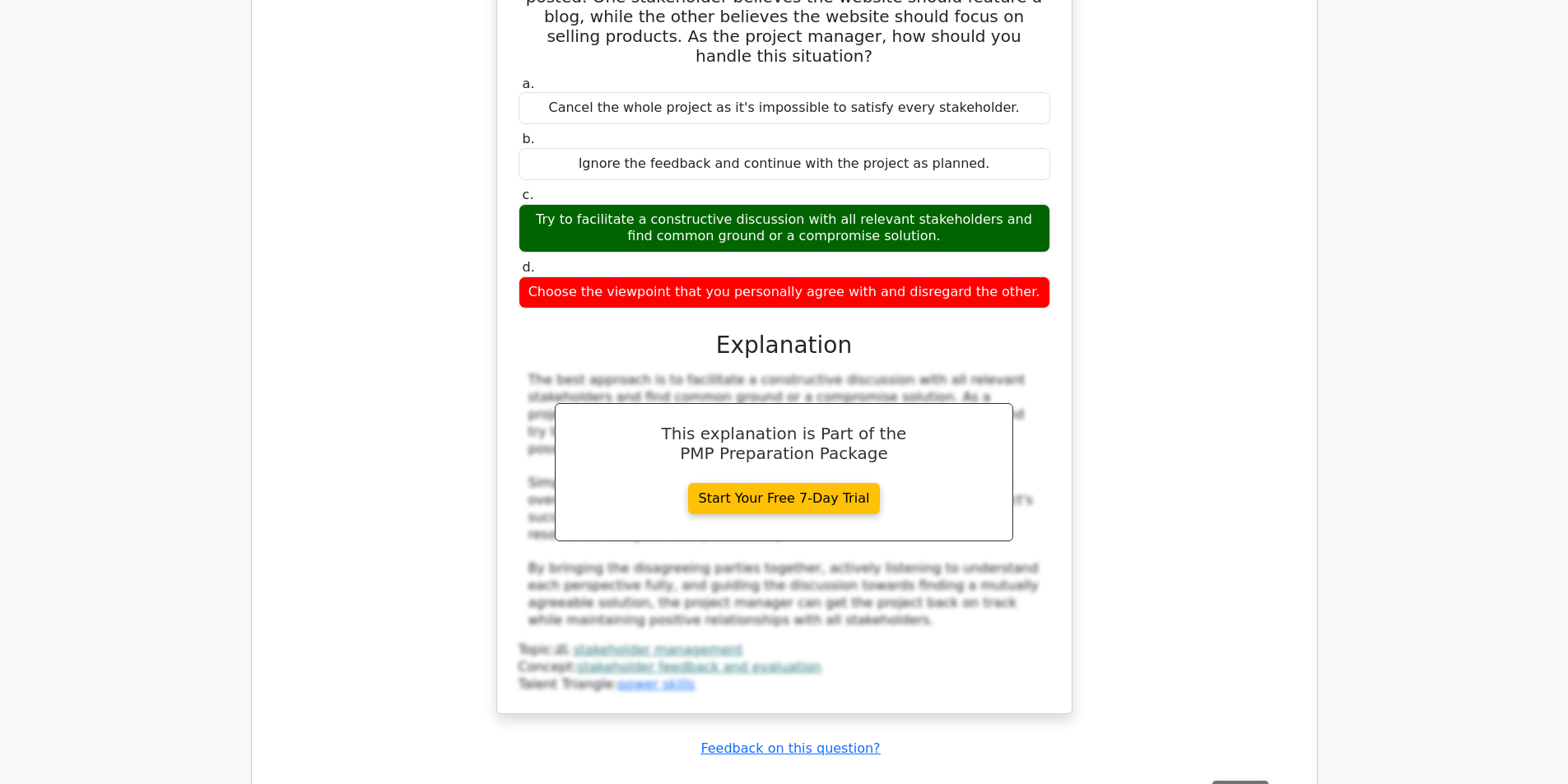
click at [1234, 781] on button "Review" at bounding box center [1240, 794] width 56 height 26
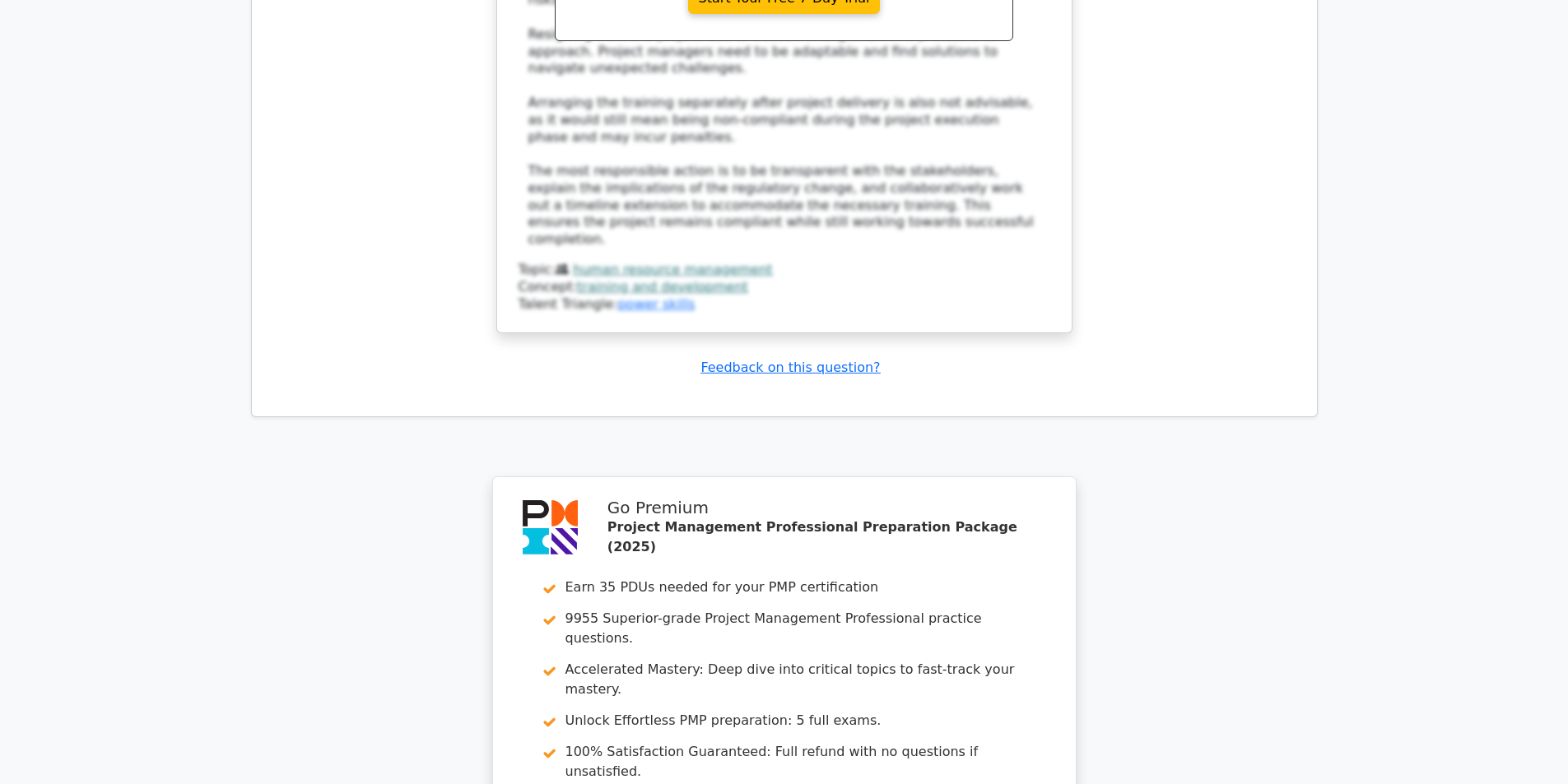
scroll to position [8858, 0]
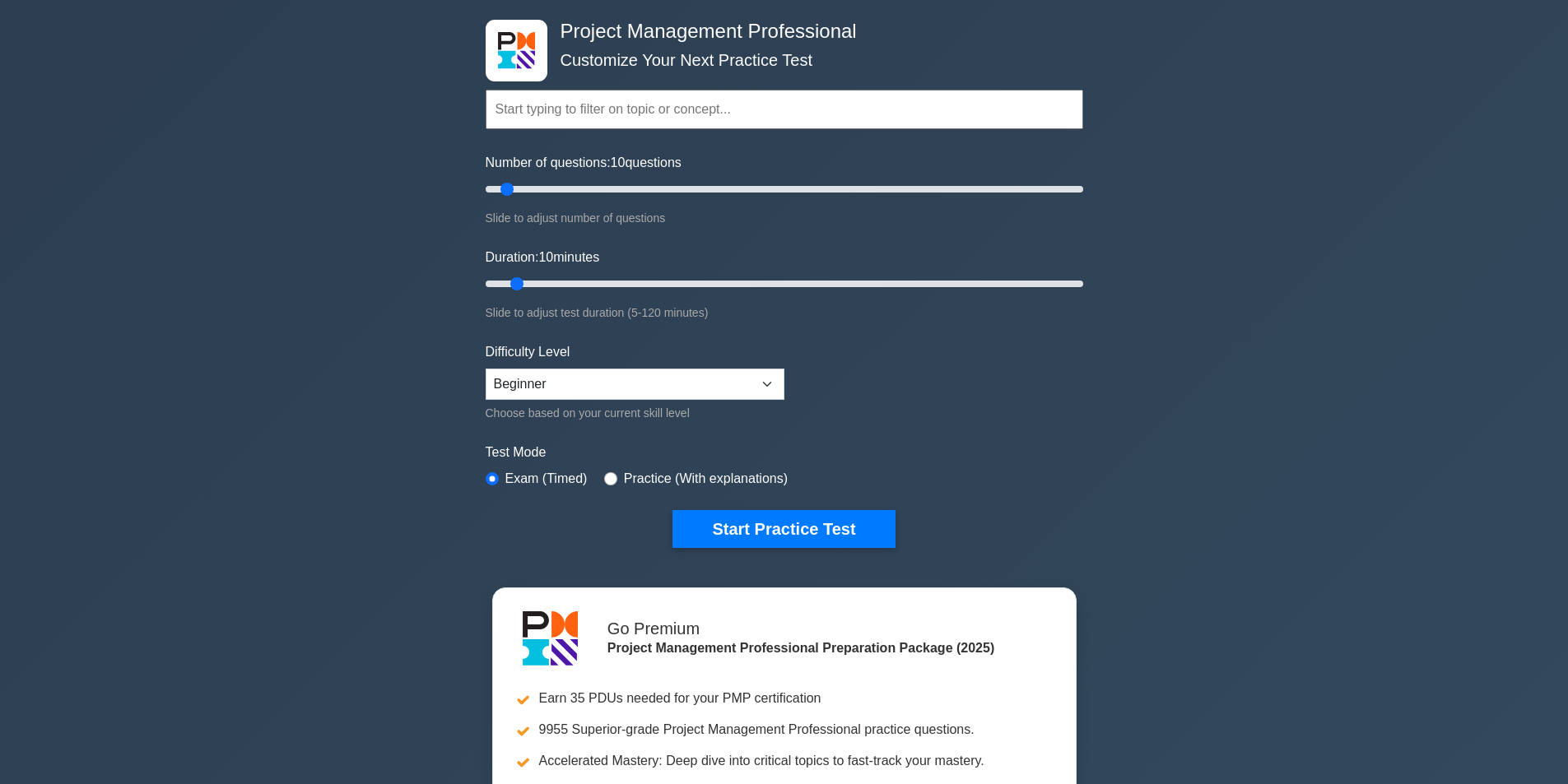
scroll to position [246, 0]
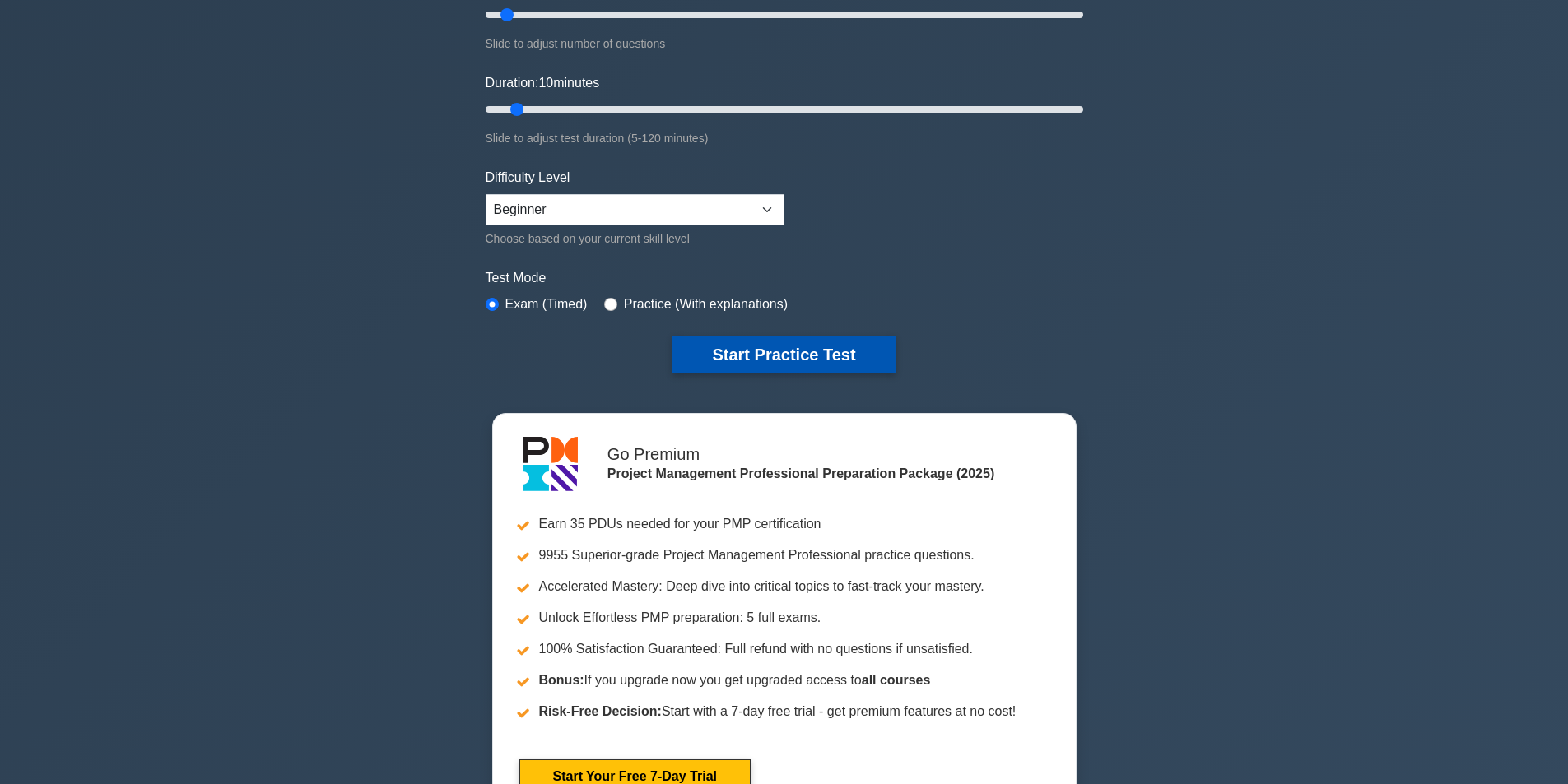
click at [774, 371] on button "Start Practice Test" at bounding box center [784, 355] width 223 height 38
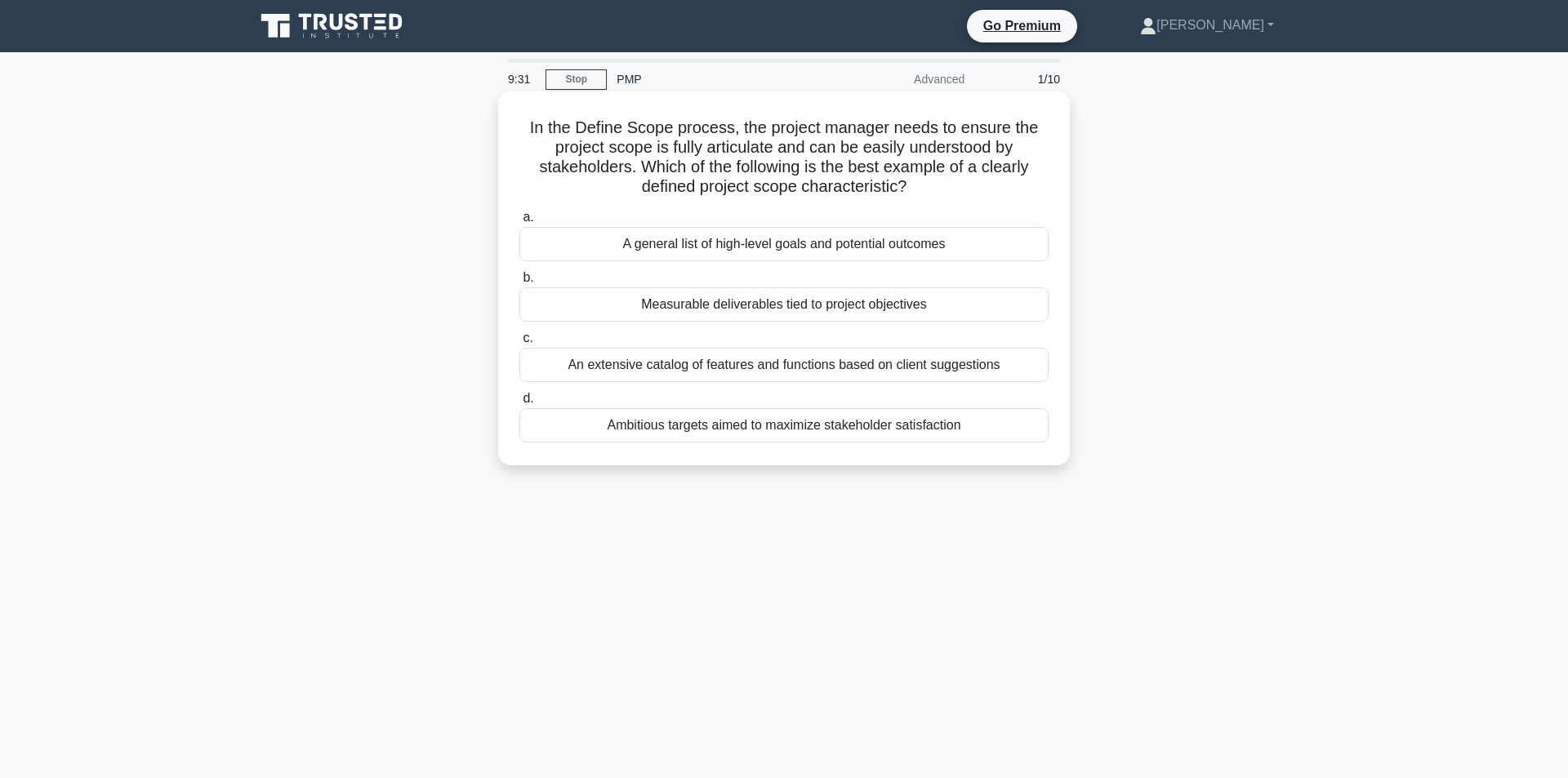
click at [768, 244] on div "A general list of high-level goals and potential outcomes" at bounding box center [784, 244] width 529 height 34
click at [520, 223] on input "a. A general list of high-level goals and potential outcomes" at bounding box center [520, 217] width 0 height 10
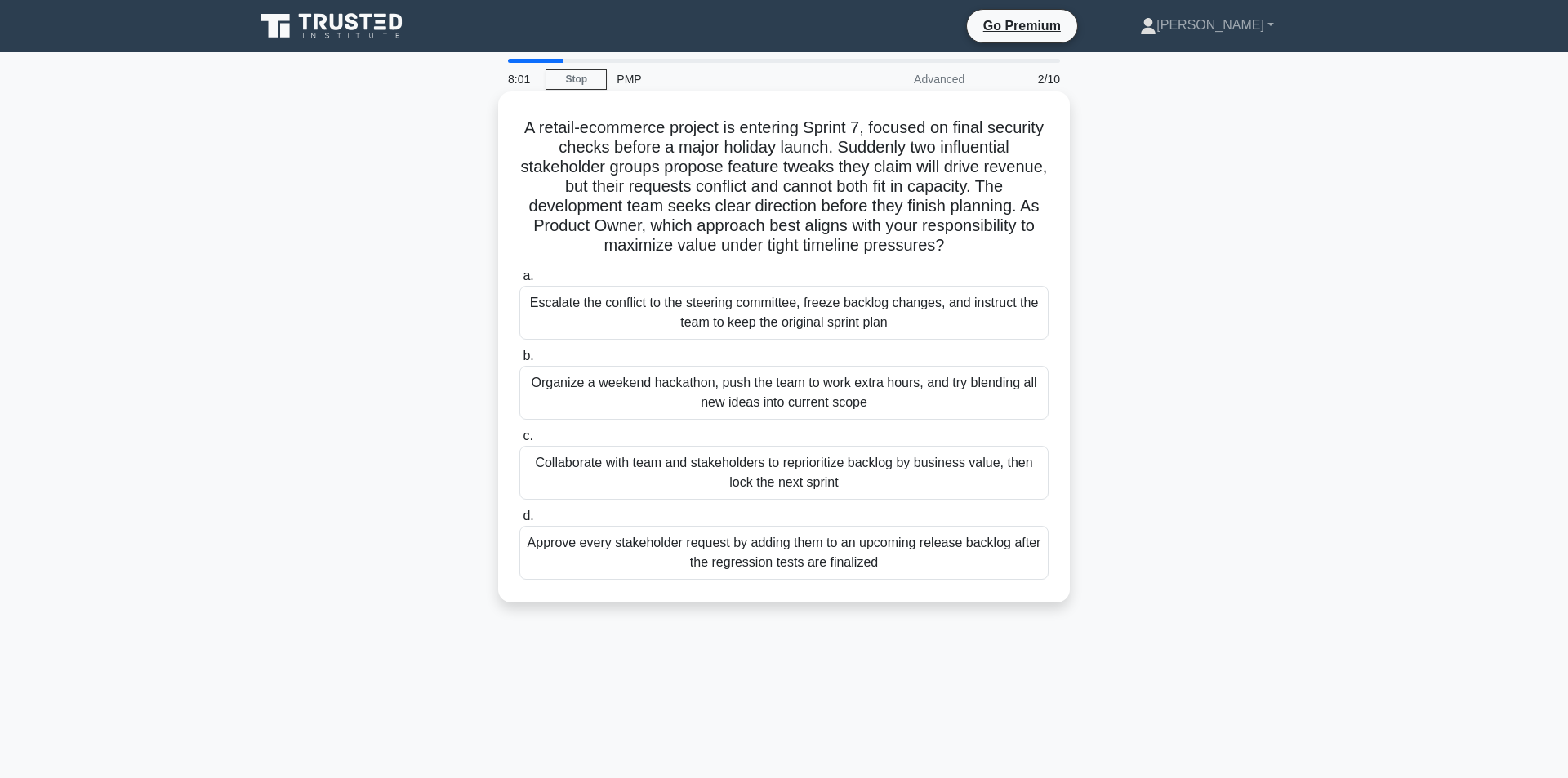
click at [836, 468] on div "Collaborate with team and stakeholders to reprioritize backlog by business valu…" at bounding box center [784, 472] width 529 height 54
click at [520, 442] on input "c. Collaborate with team and stakeholders to reprioritize backlog by business v…" at bounding box center [520, 436] width 0 height 10
